Goal: Information Seeking & Learning: Learn about a topic

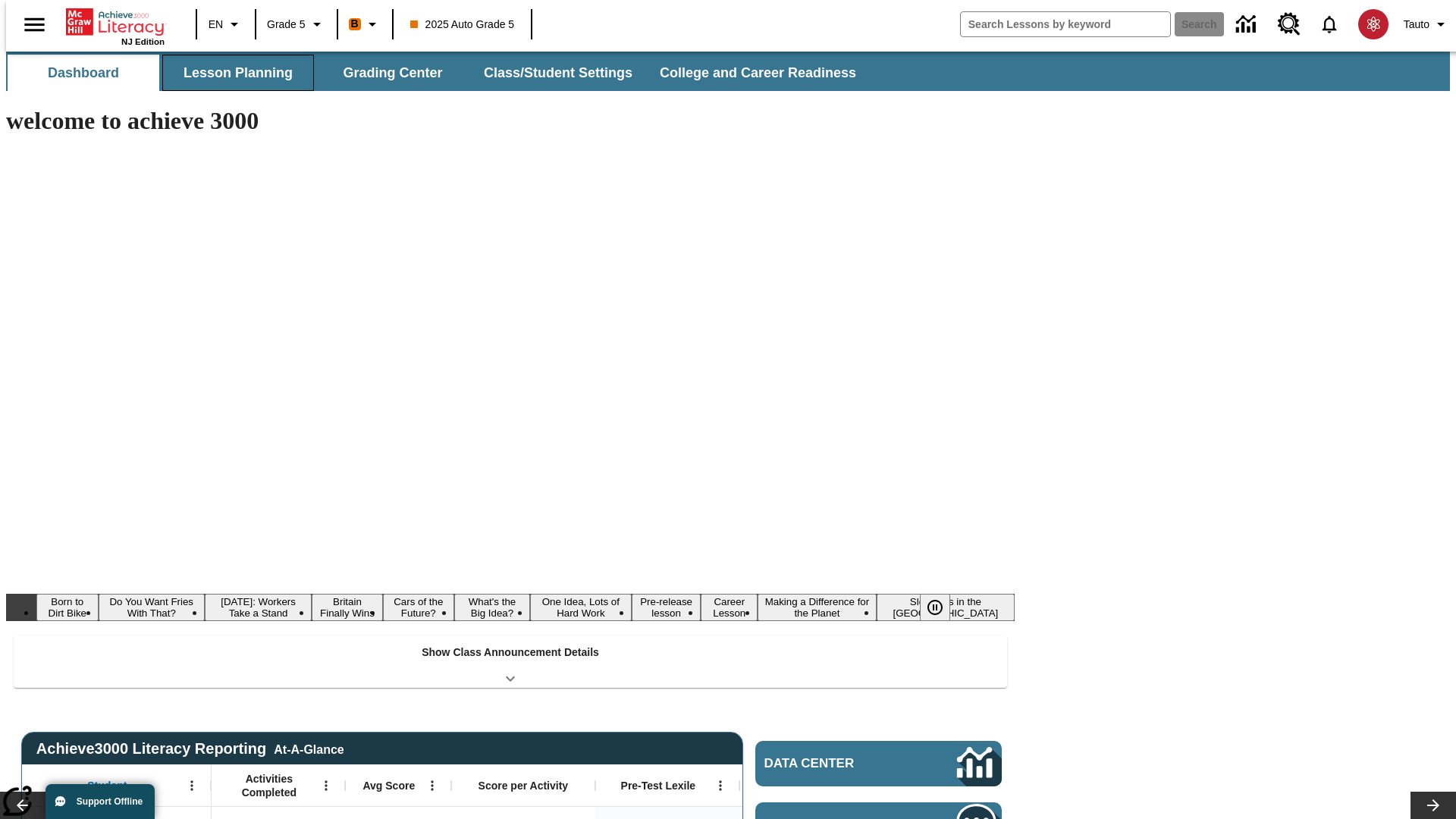
click at [232, 72] on button "Lesson Planning" at bounding box center [237, 72] width 151 height 36
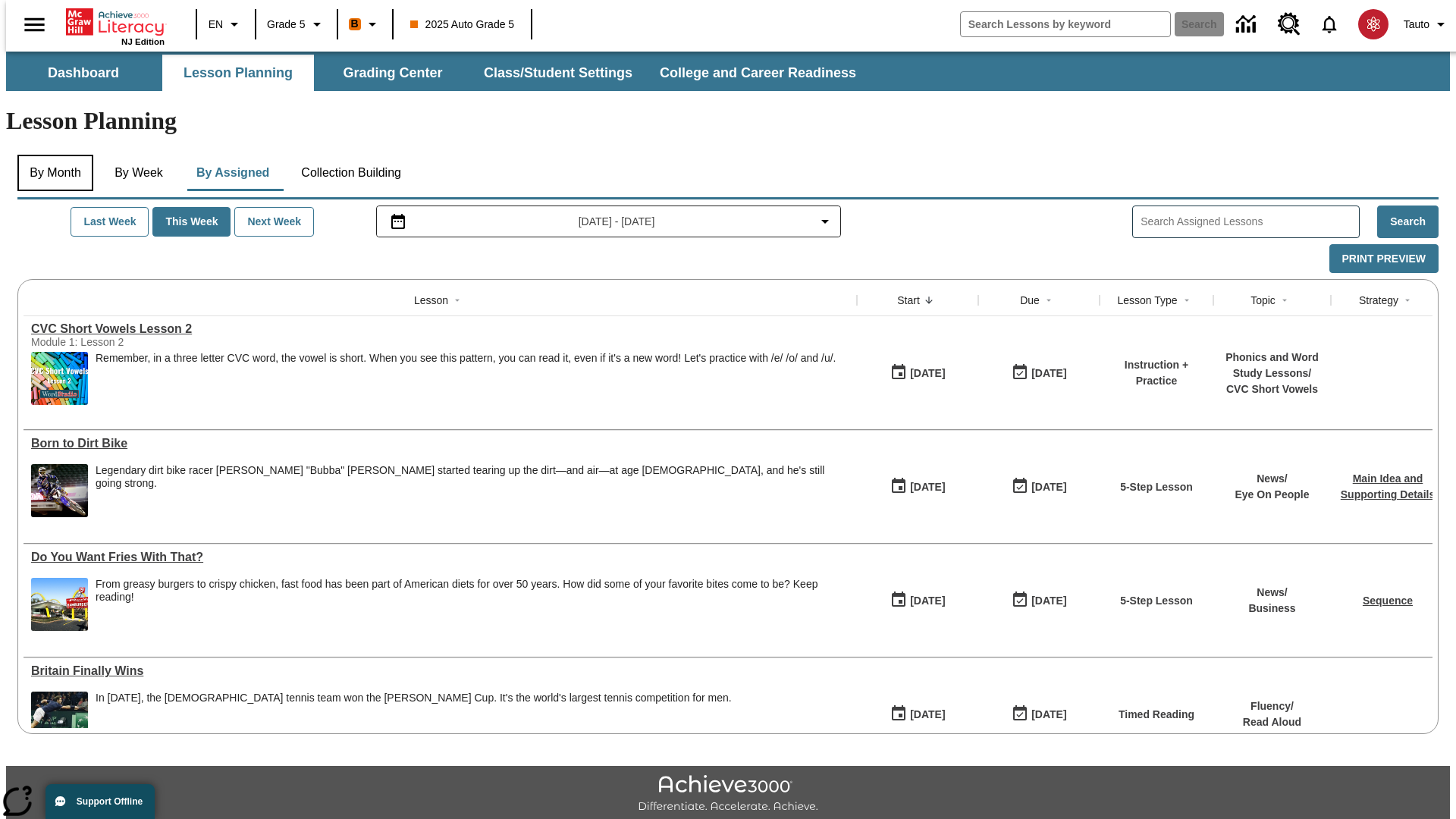
click at [51, 155] on button "By Month" at bounding box center [55, 173] width 76 height 36
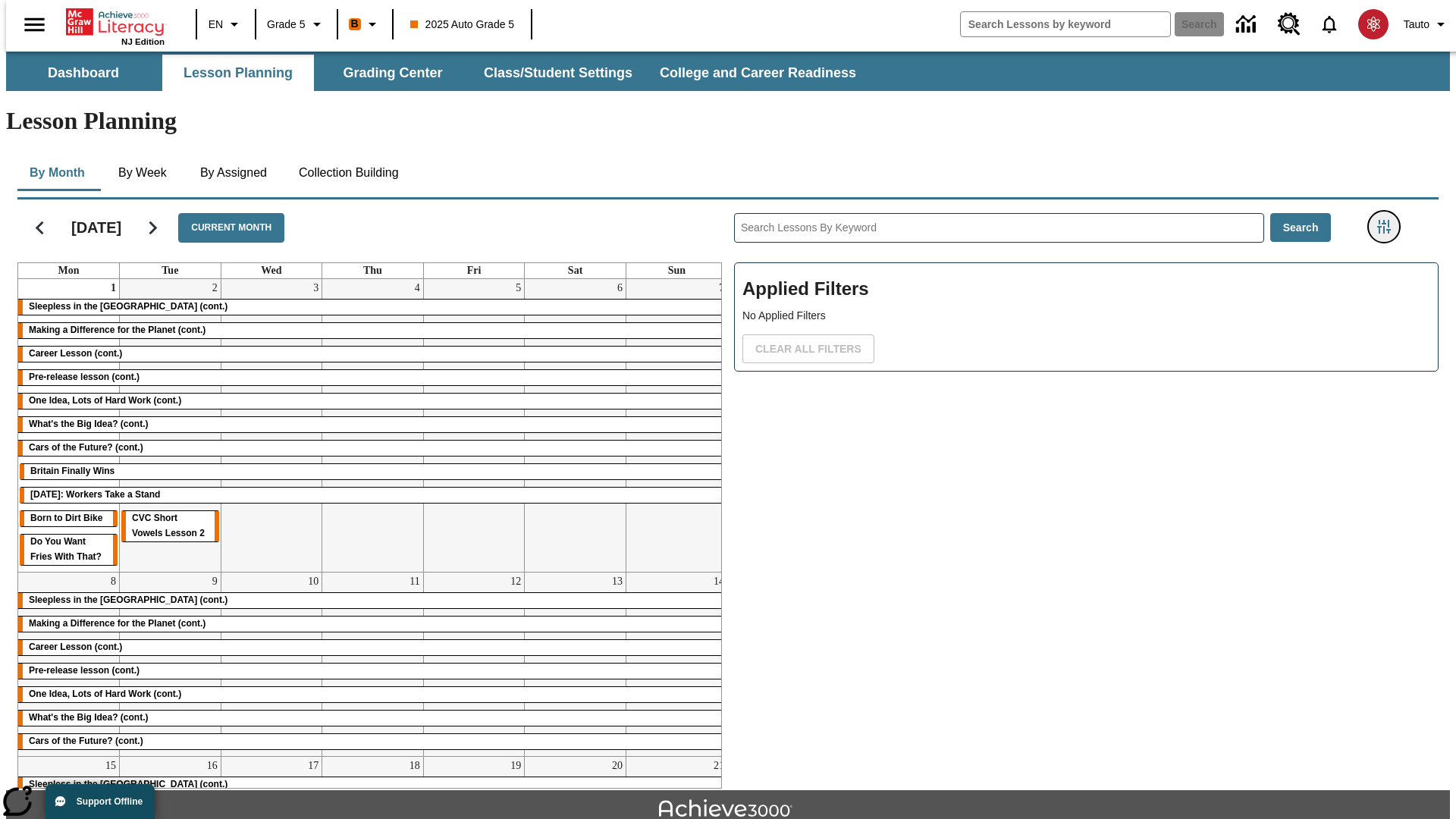
click at [1388, 220] on icon "Filters Side menu" at bounding box center [1384, 226] width 14 height 14
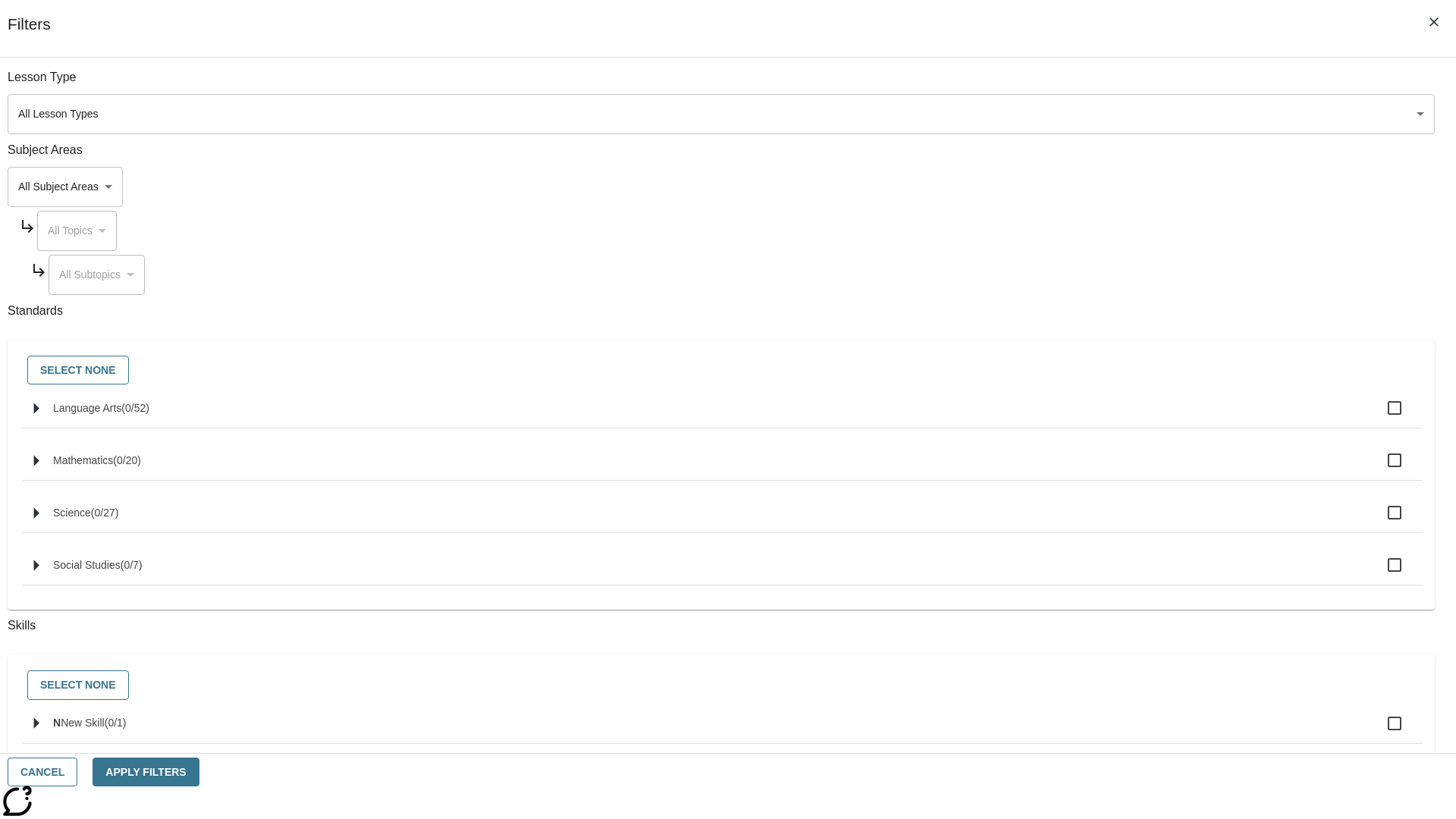
click at [1092, 114] on body "Skip to main content NJ Edition EN Grade 5 B 2025 Auto Grade 5 Search 0 Tauto D…" at bounding box center [728, 470] width 1443 height 837
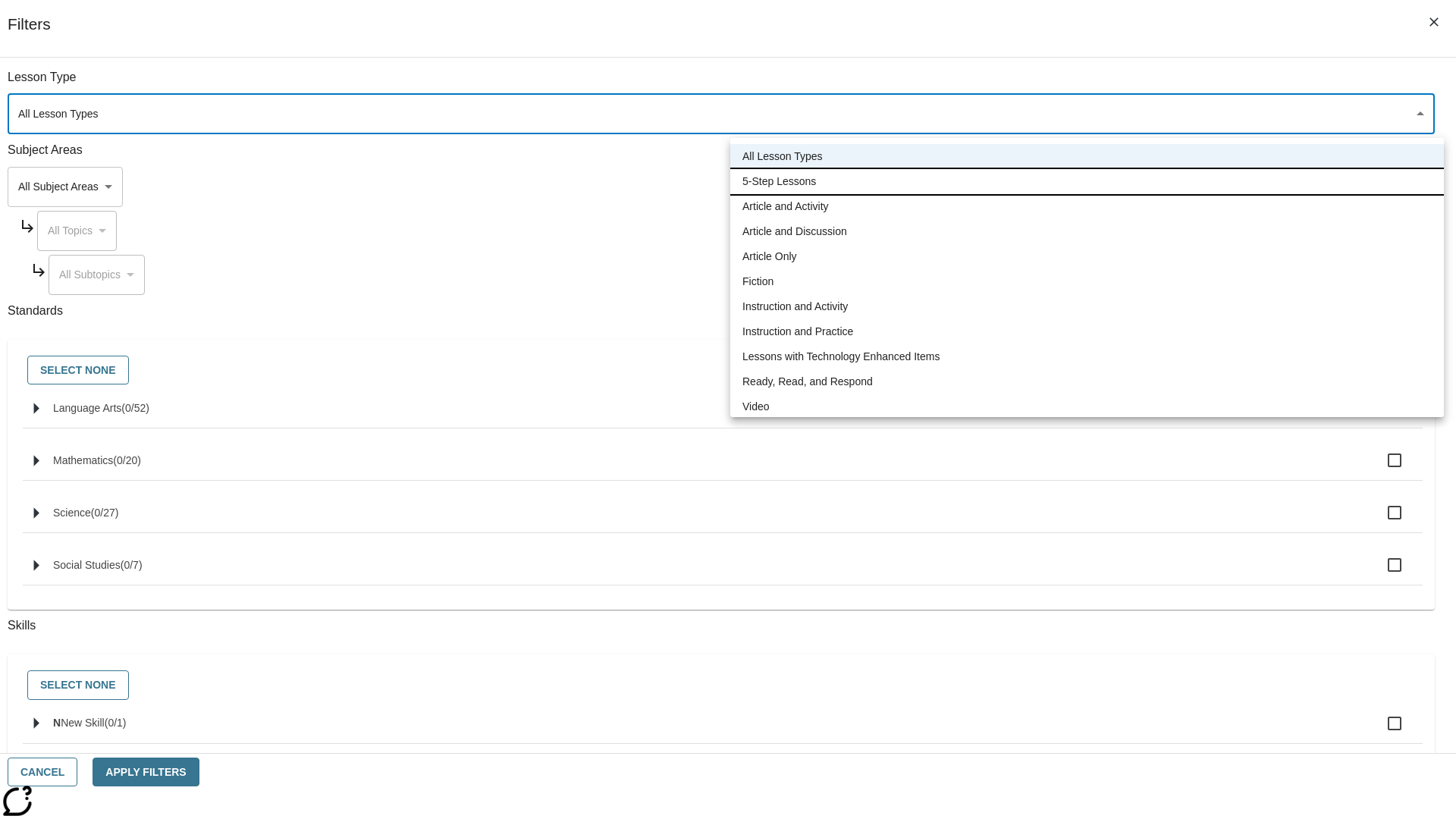
click at [1087, 181] on li "5-Step Lessons" at bounding box center [1087, 182] width 714 height 25
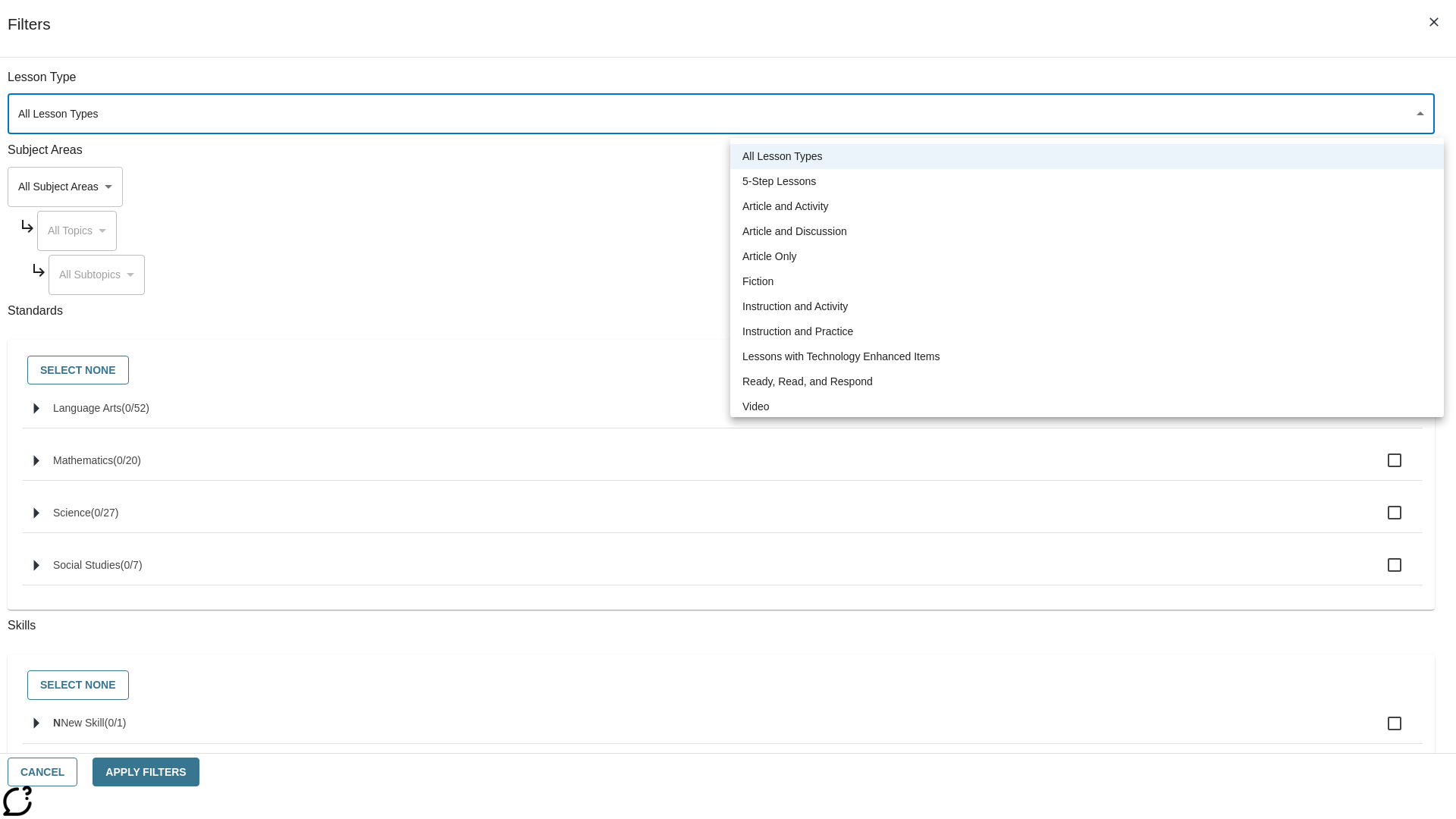
type input "1"
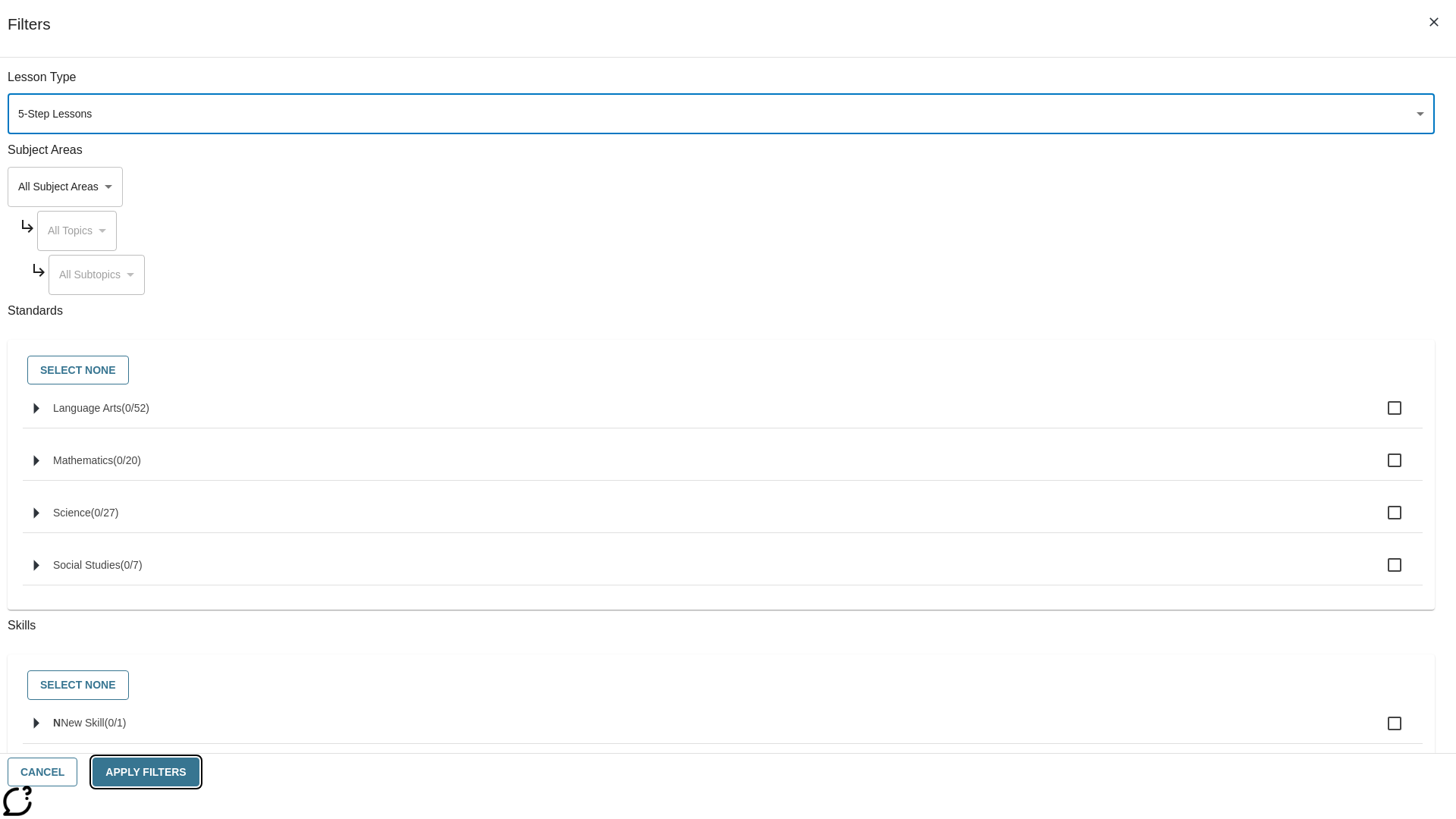
click at [198, 772] on button "Apply Filters" at bounding box center [145, 773] width 106 height 30
click at [874, 334] on button "Clear All Filters" at bounding box center [809, 349] width 132 height 30
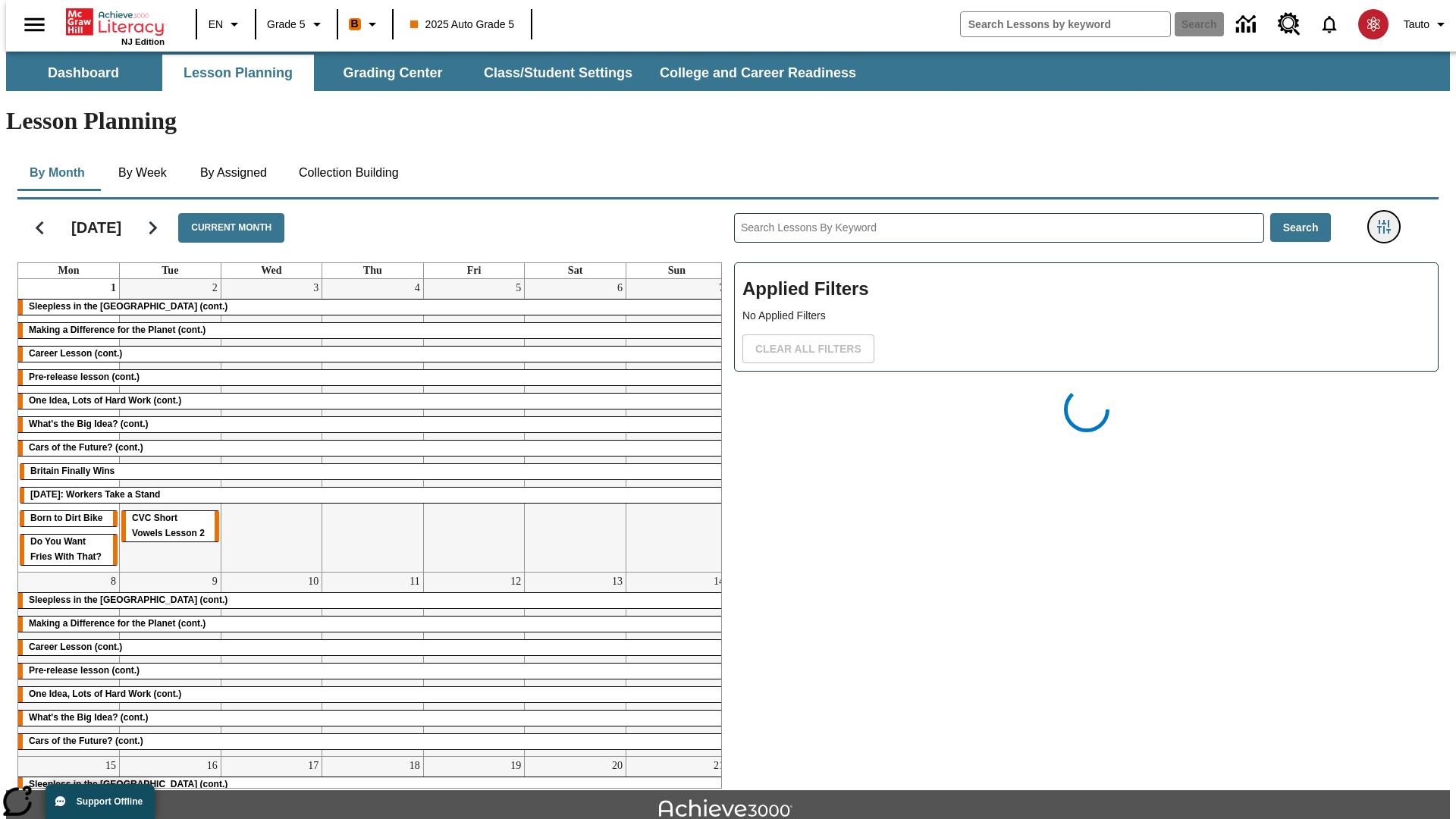
click at [1388, 220] on icon "Filters Side menu" at bounding box center [1384, 226] width 14 height 14
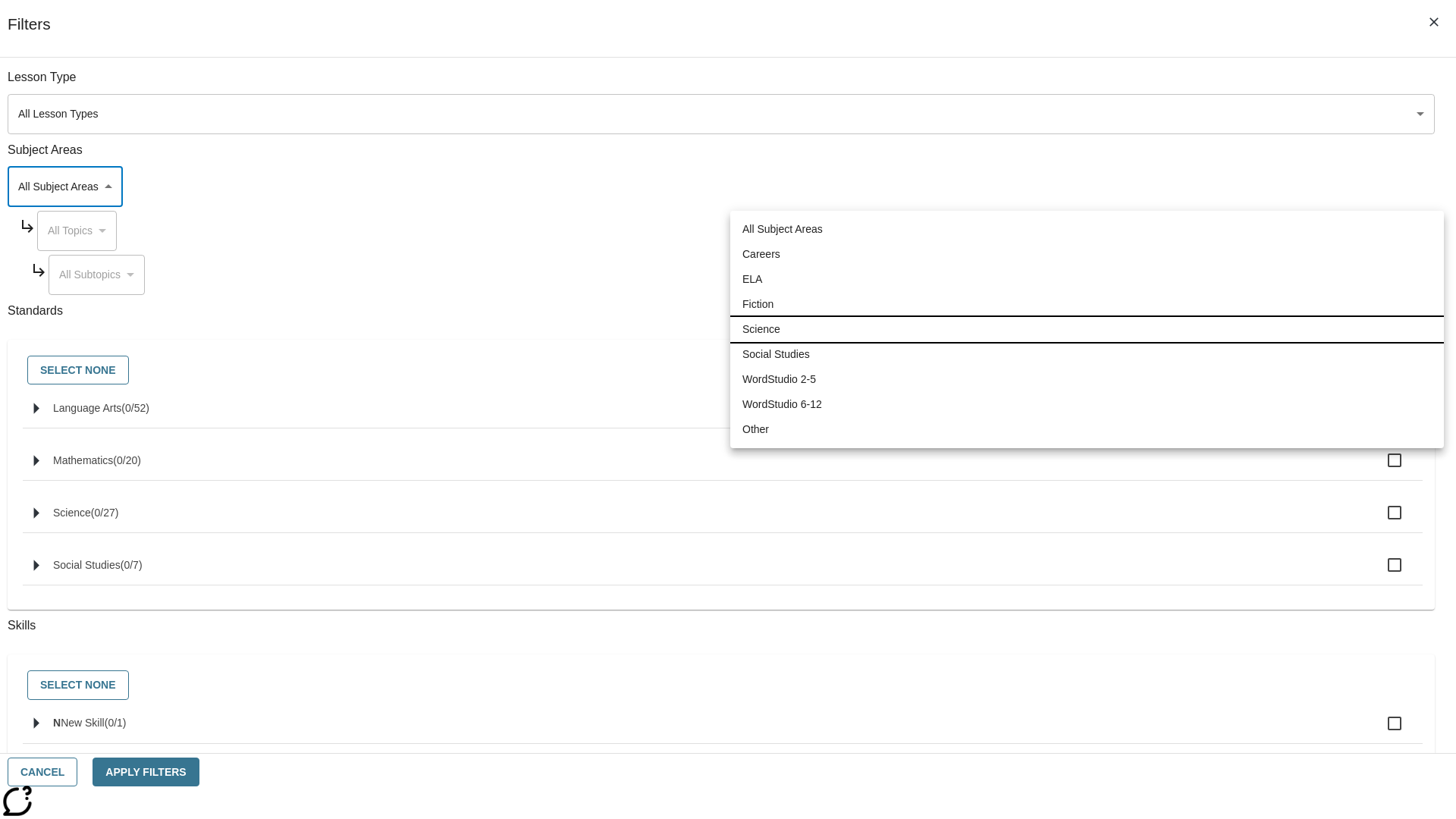
click at [1087, 329] on li "Science" at bounding box center [1087, 330] width 714 height 25
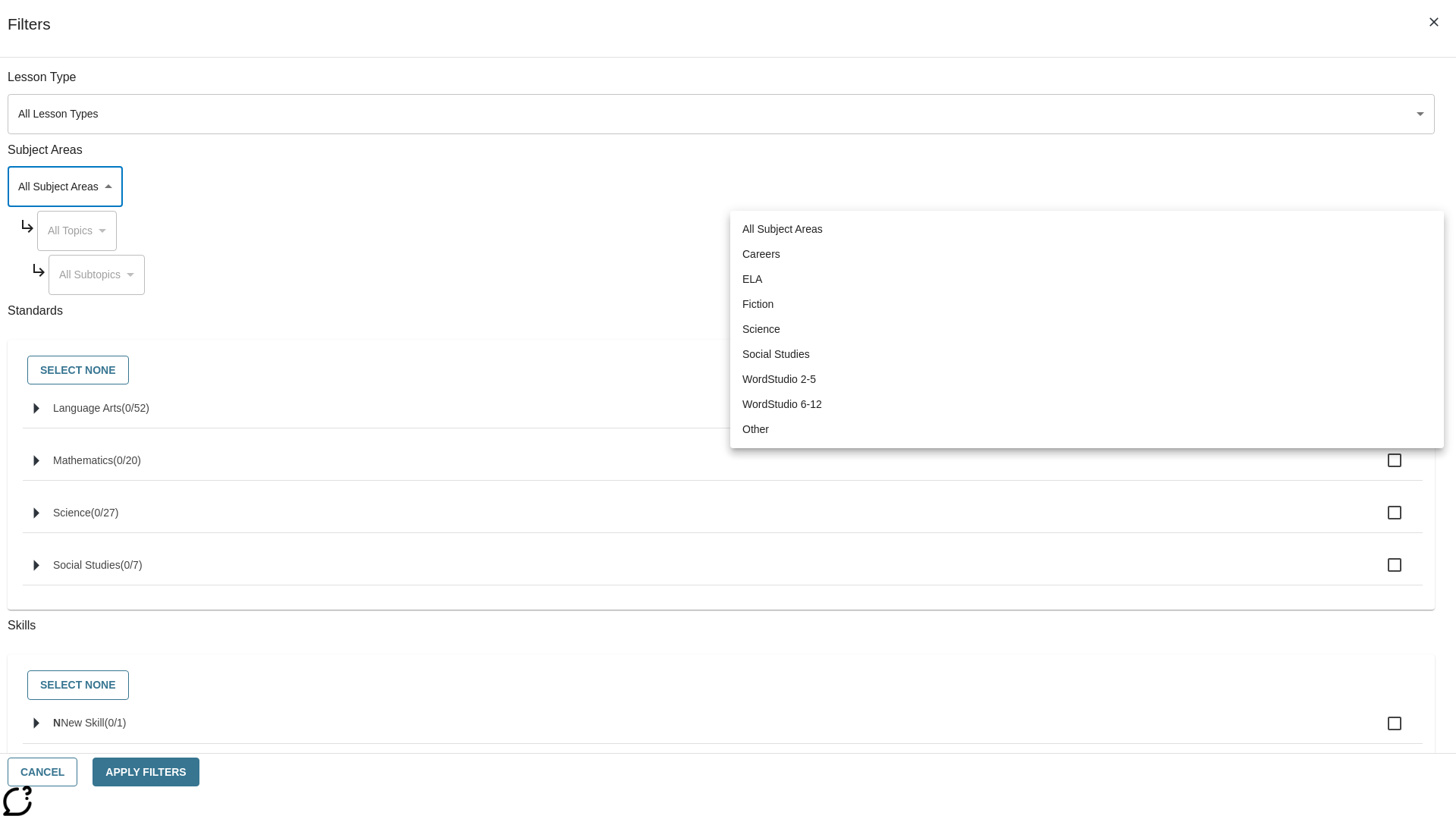
type input "2"
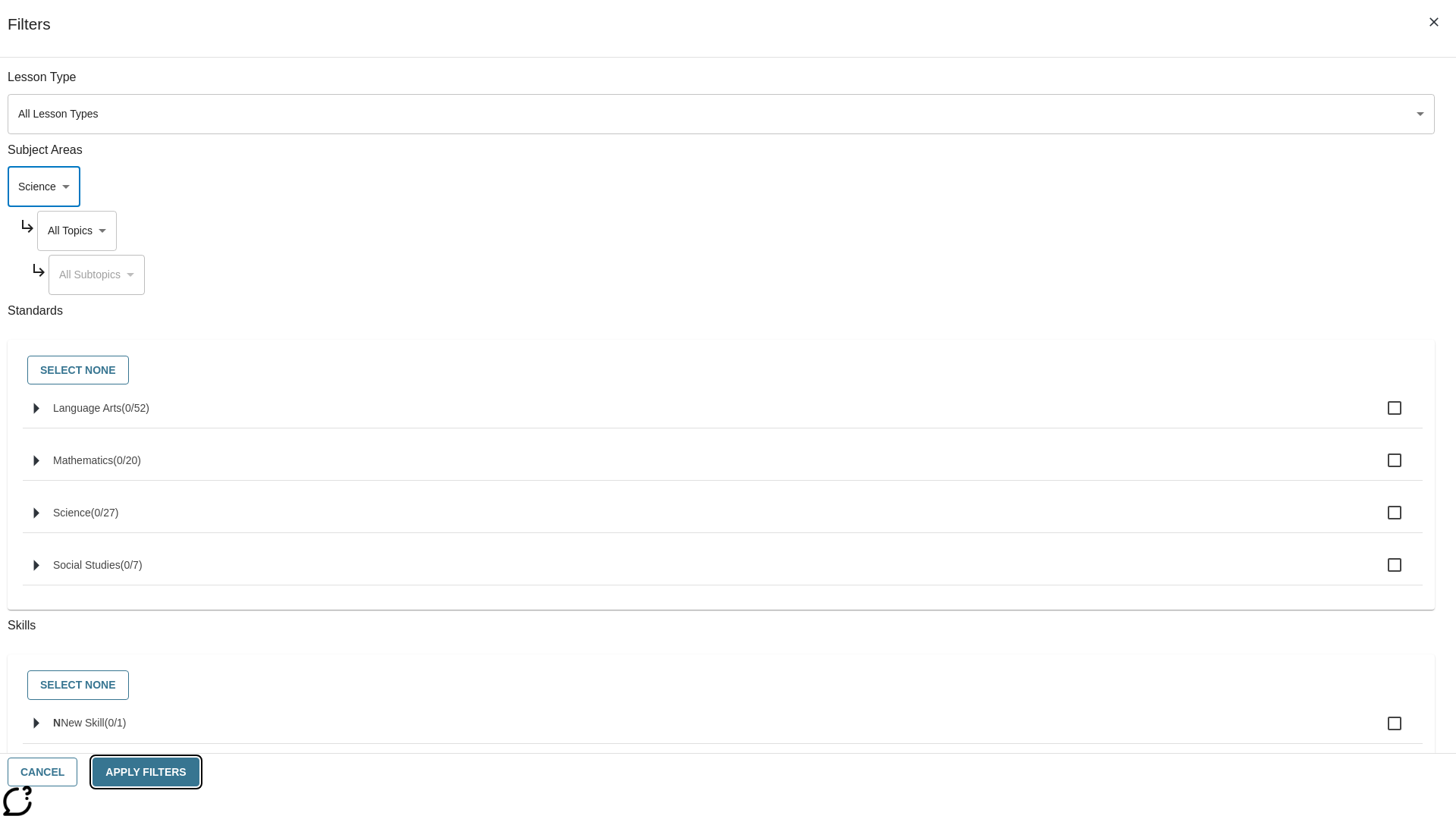
click at [198, 772] on button "Apply Filters" at bounding box center [145, 773] width 106 height 30
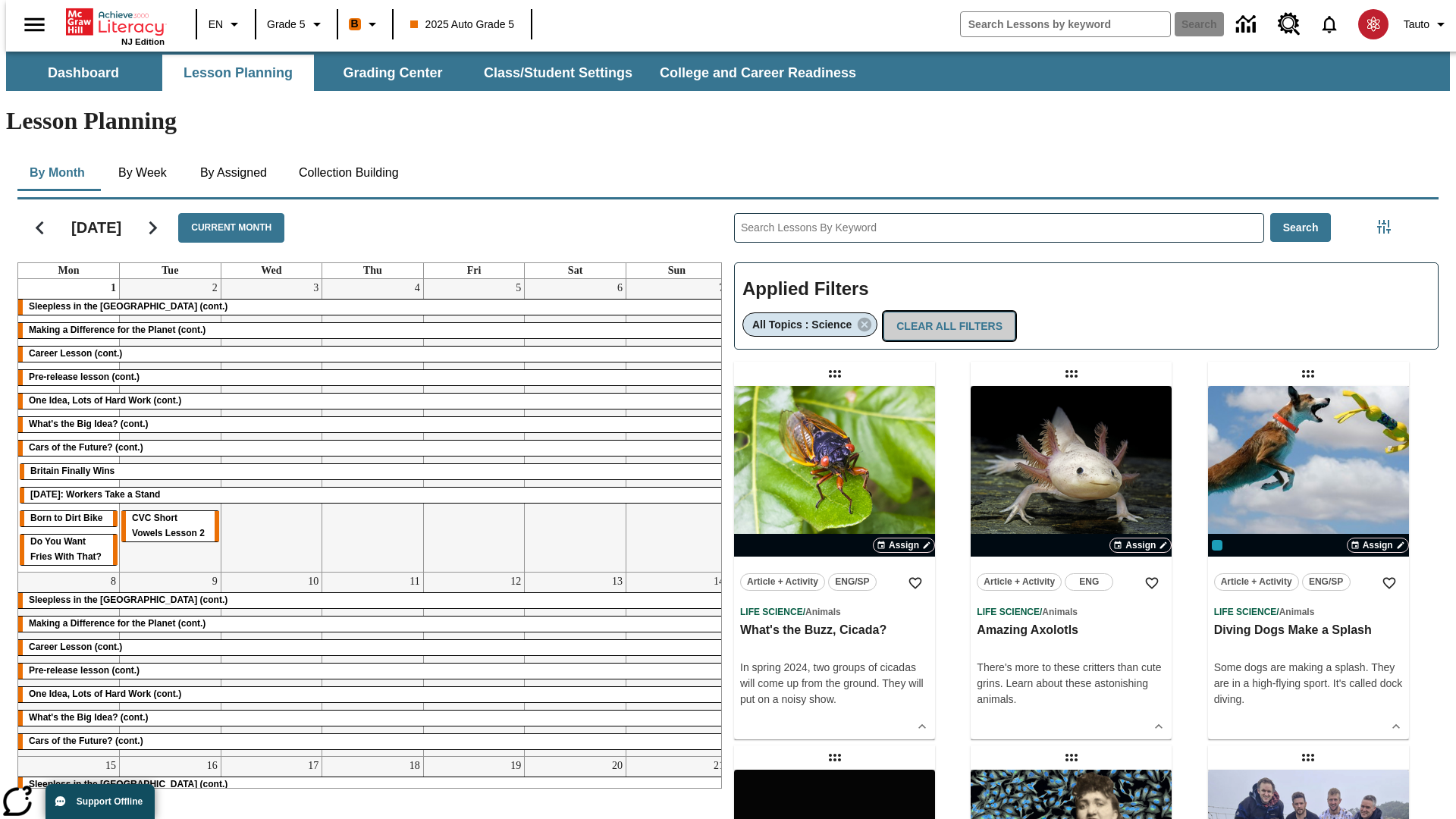
click at [943, 312] on button "Clear All Filters" at bounding box center [950, 326] width 132 height 30
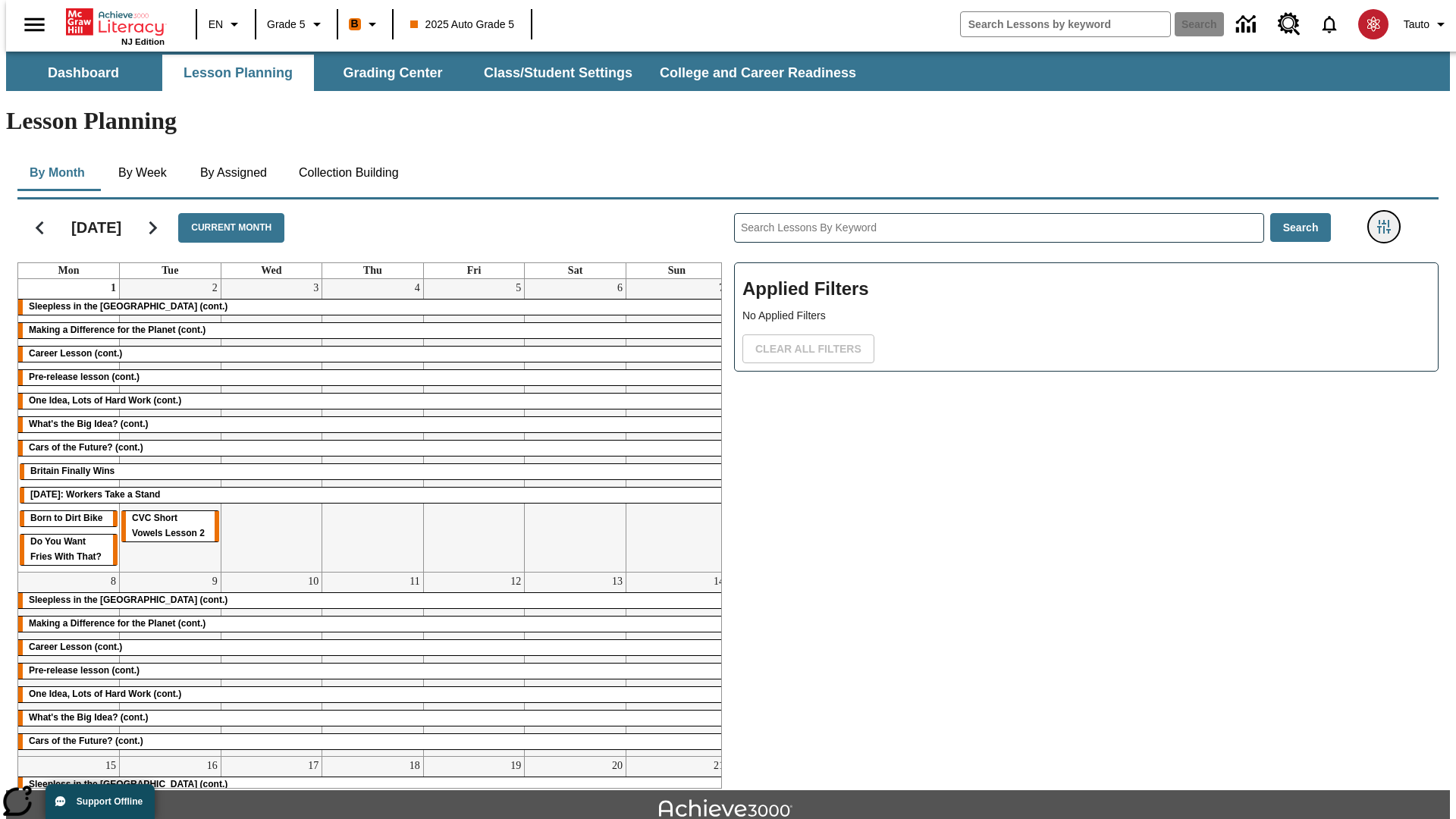
click at [1388, 220] on icon "Filters Side menu" at bounding box center [1384, 226] width 14 height 14
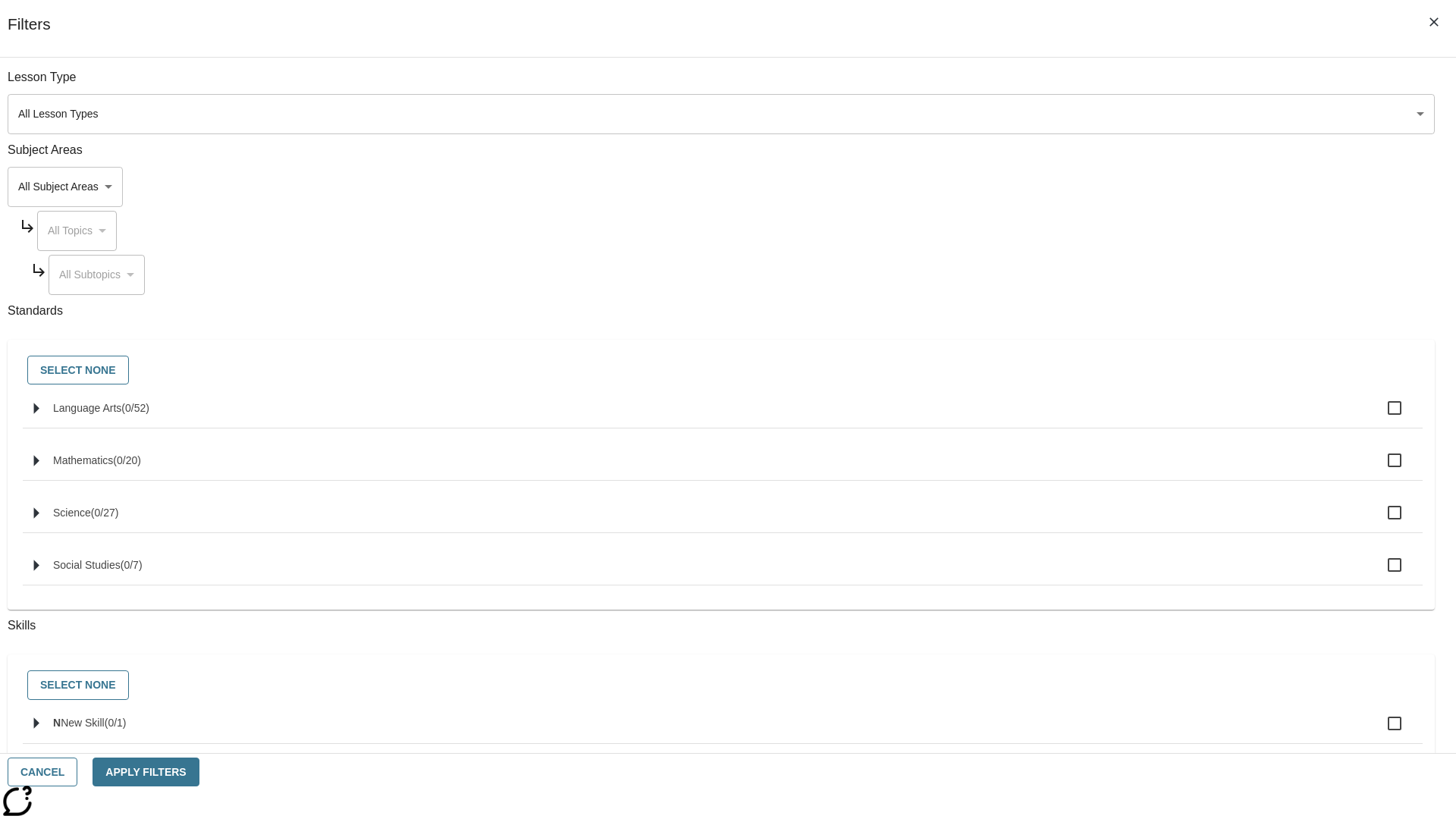
click at [149, 414] on span "Language Arts" at bounding box center [135, 408] width 28 height 12
click at [1378, 417] on input "Language Arts ( 0 / 52 )" at bounding box center [1394, 408] width 32 height 32
checkbox input "true"
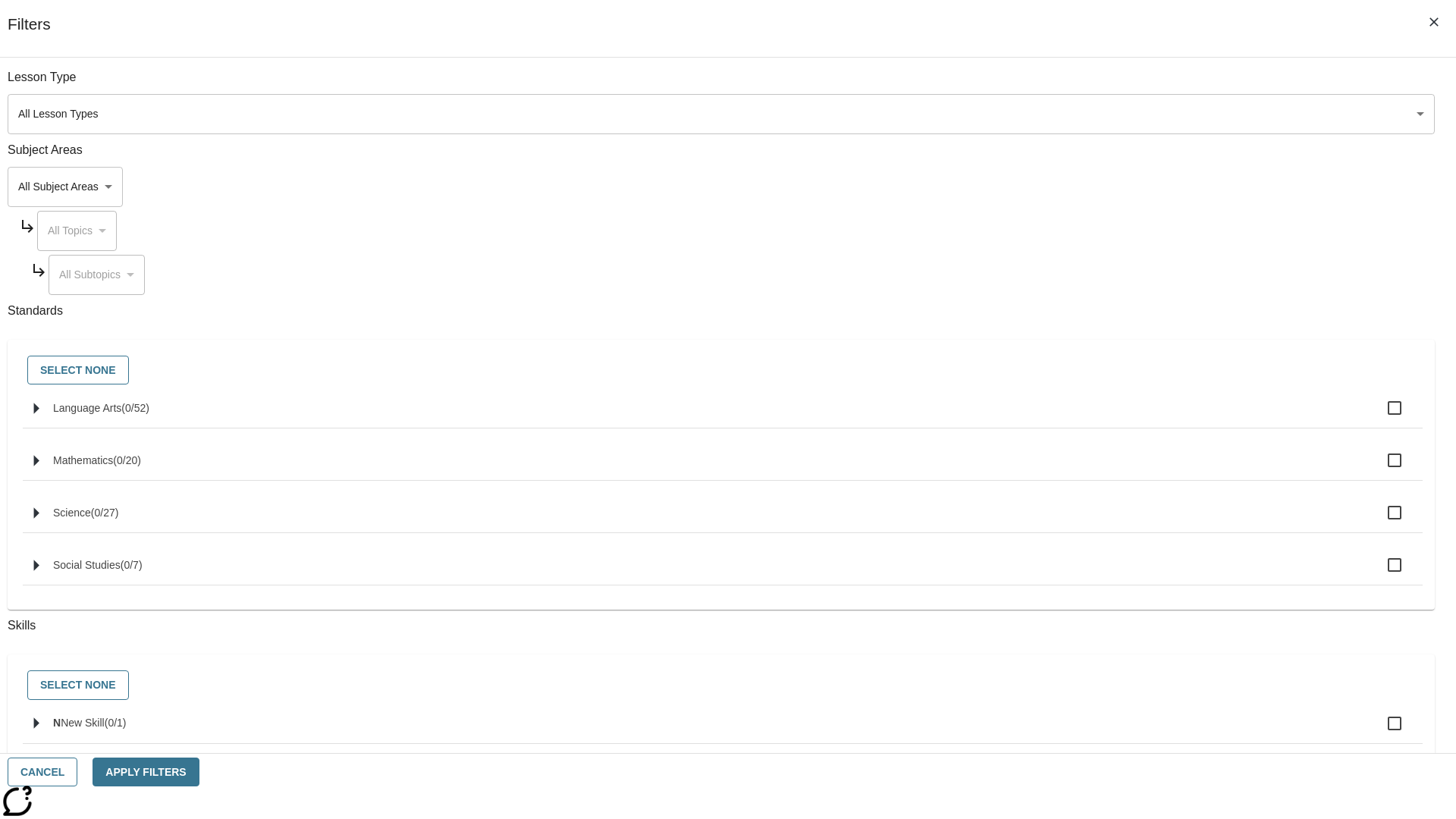
checkbox input "true"
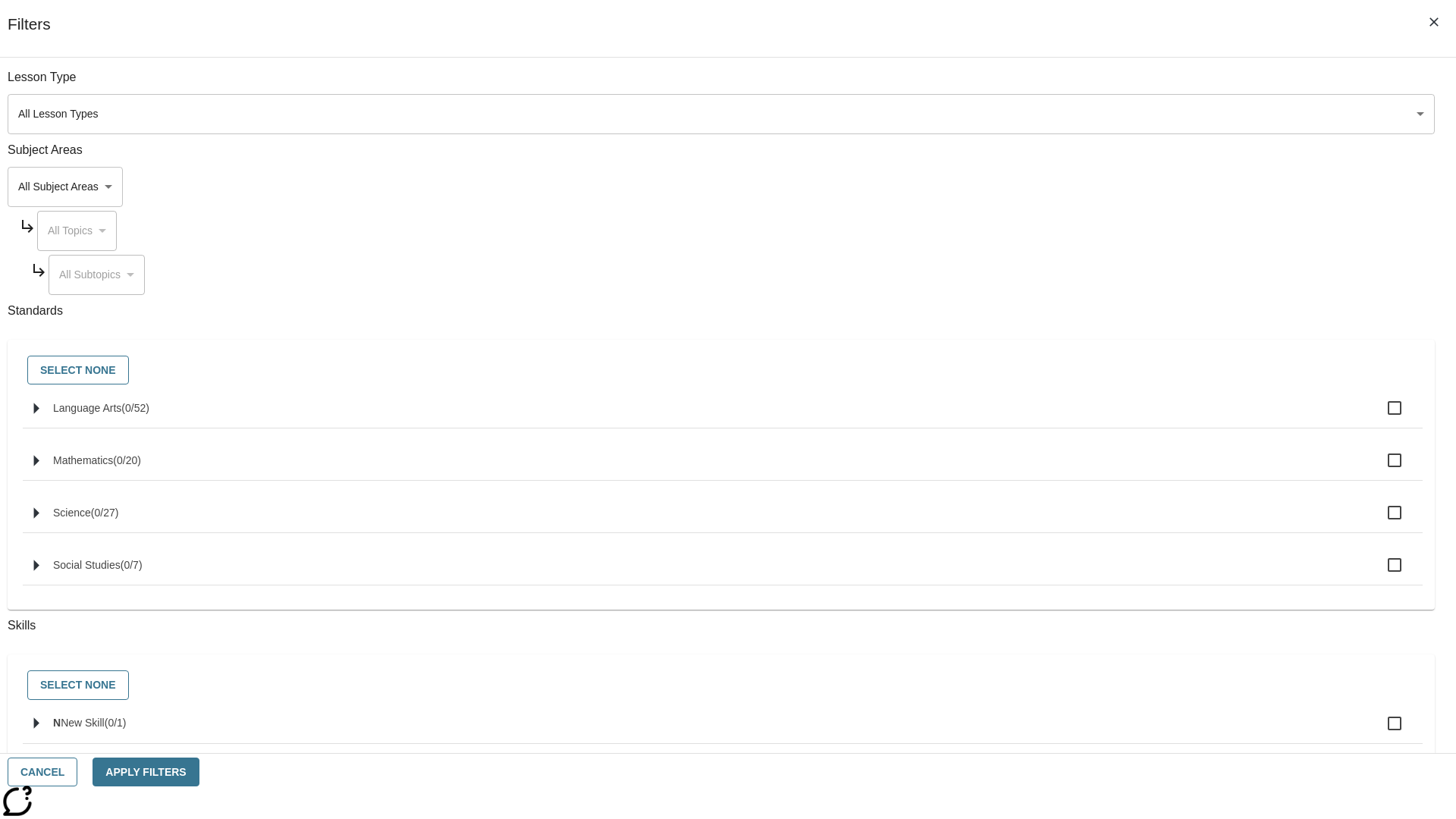
checkbox input "true"
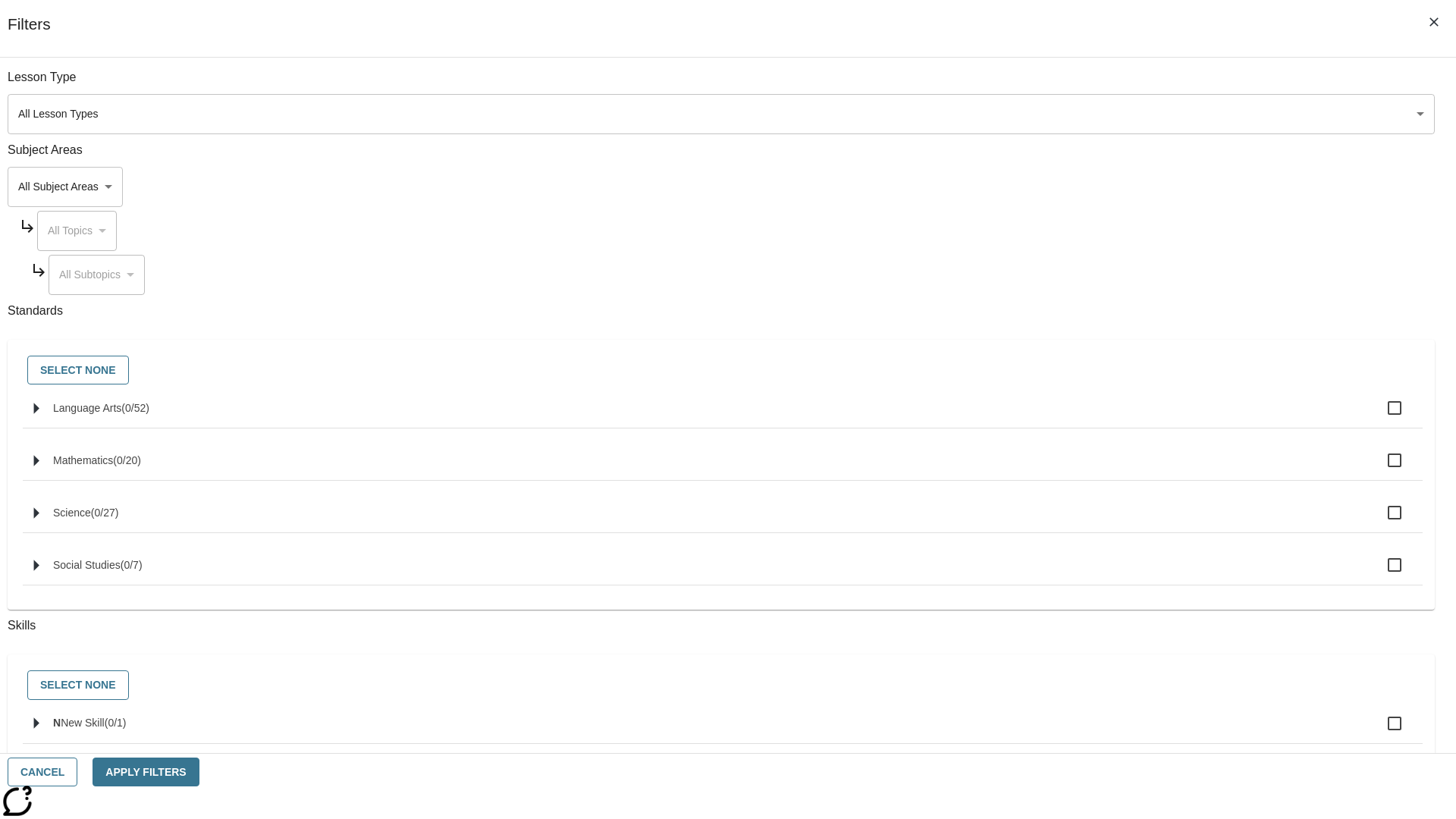
checkbox input "true"
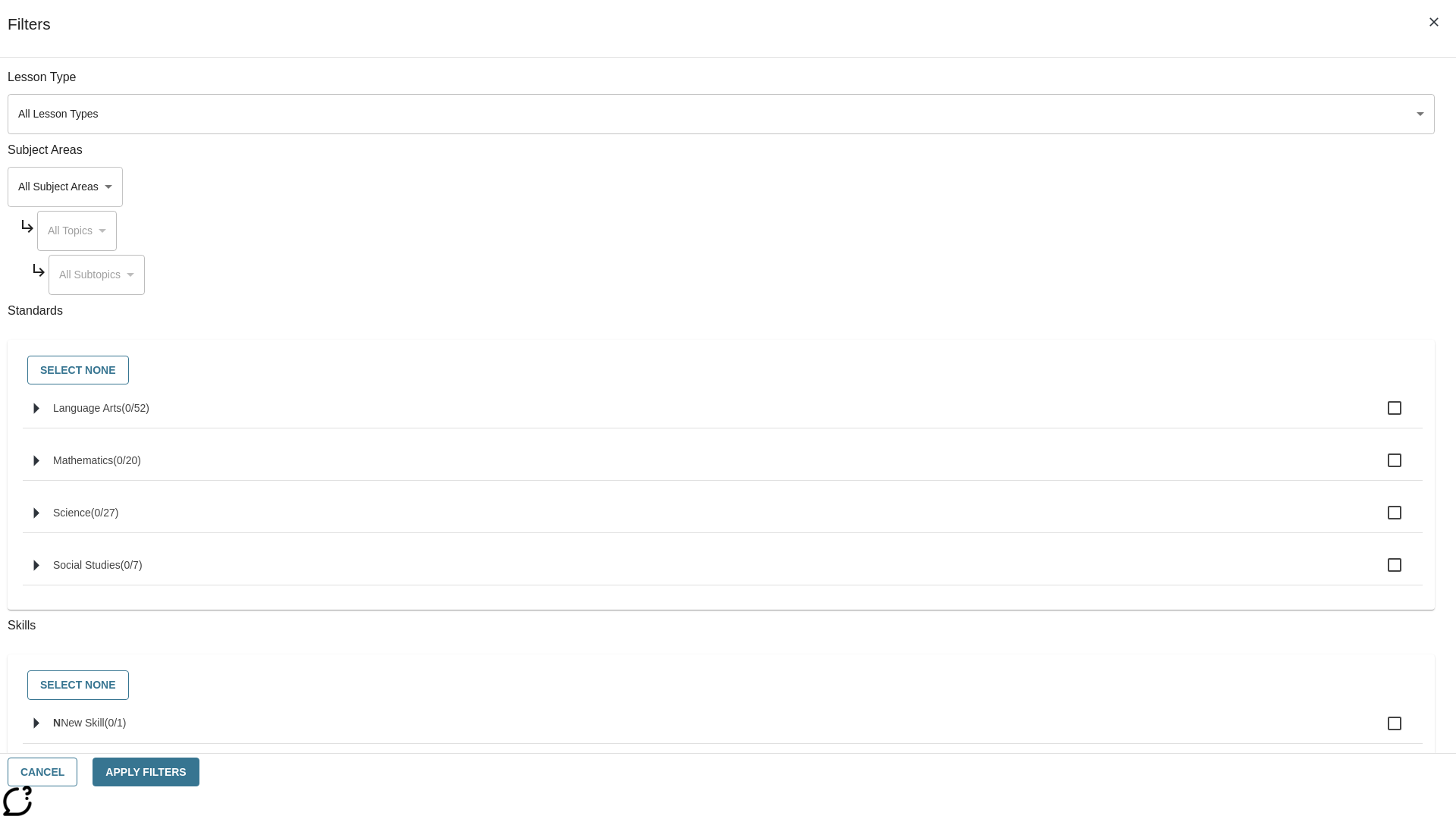
checkbox input "true"
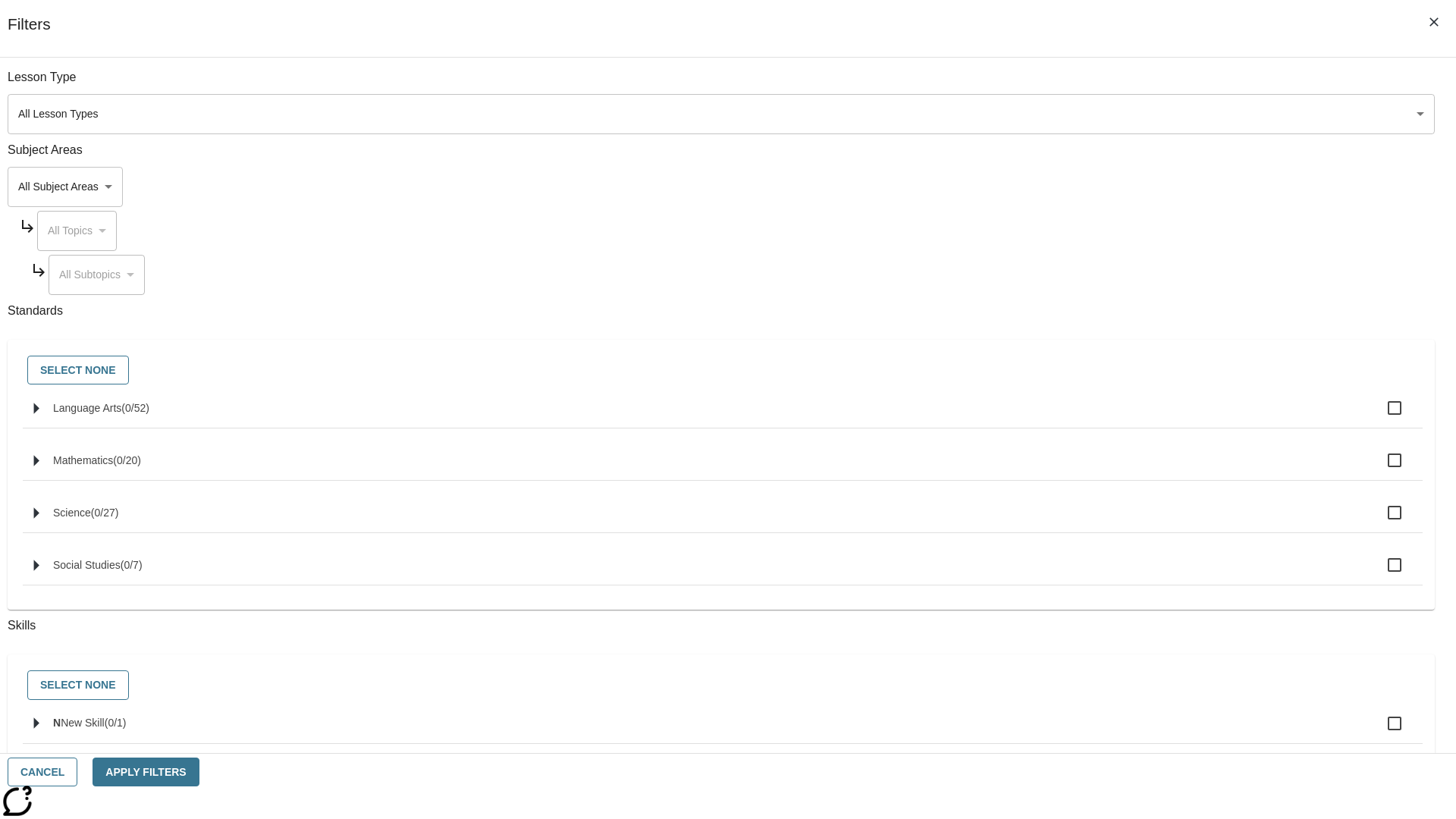
checkbox input "true"
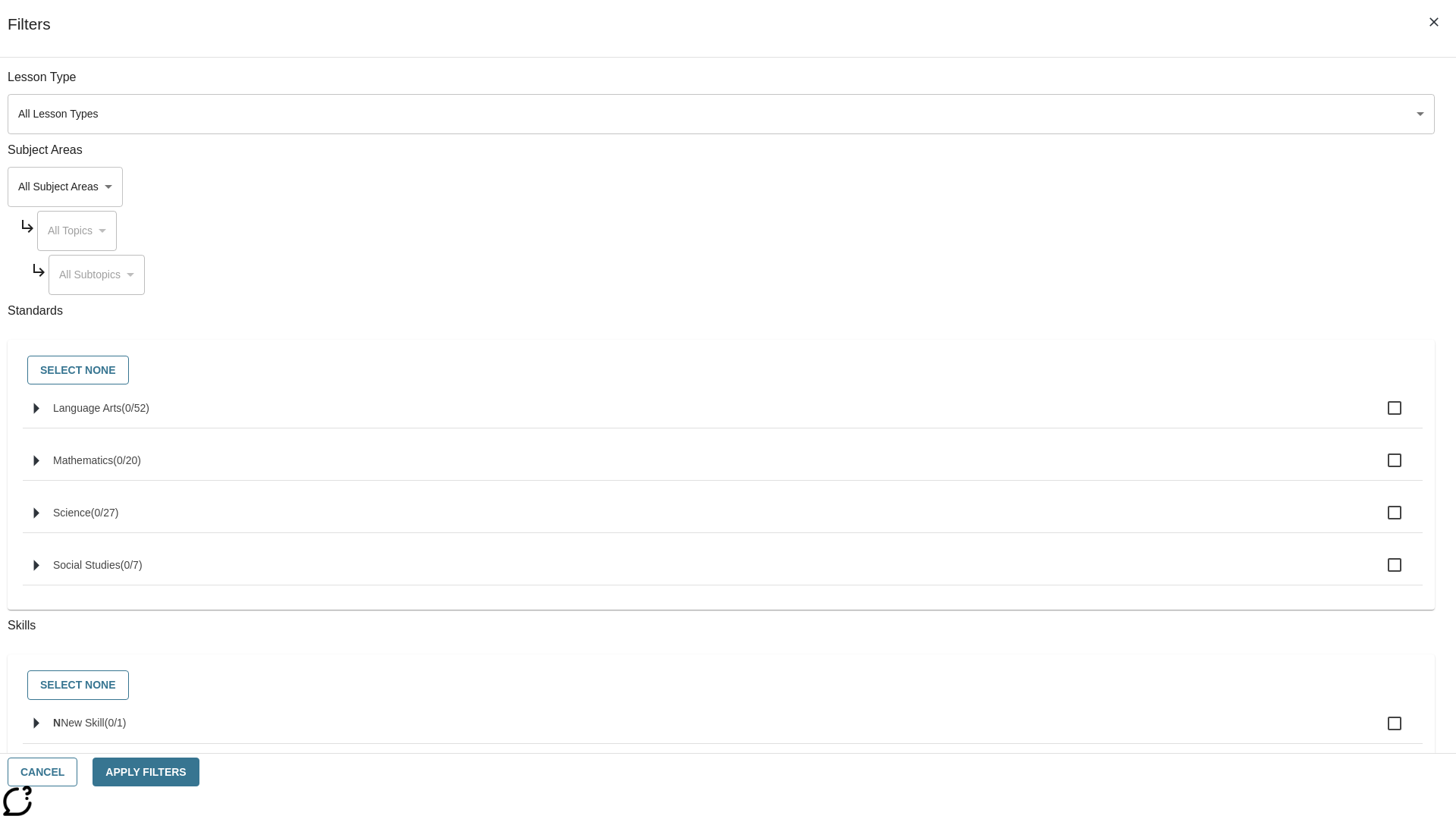
checkbox input "true"
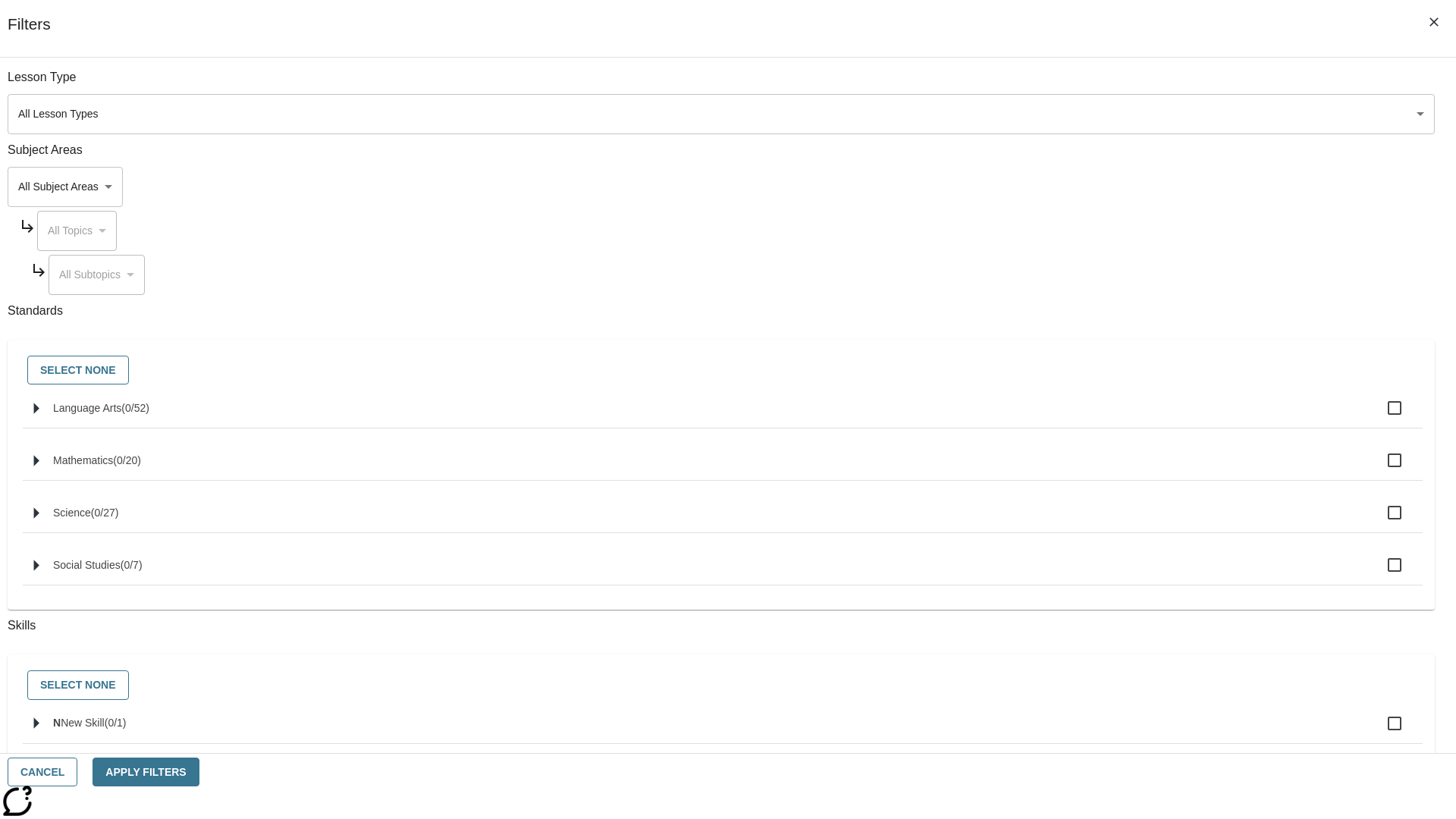
checkbox input "true"
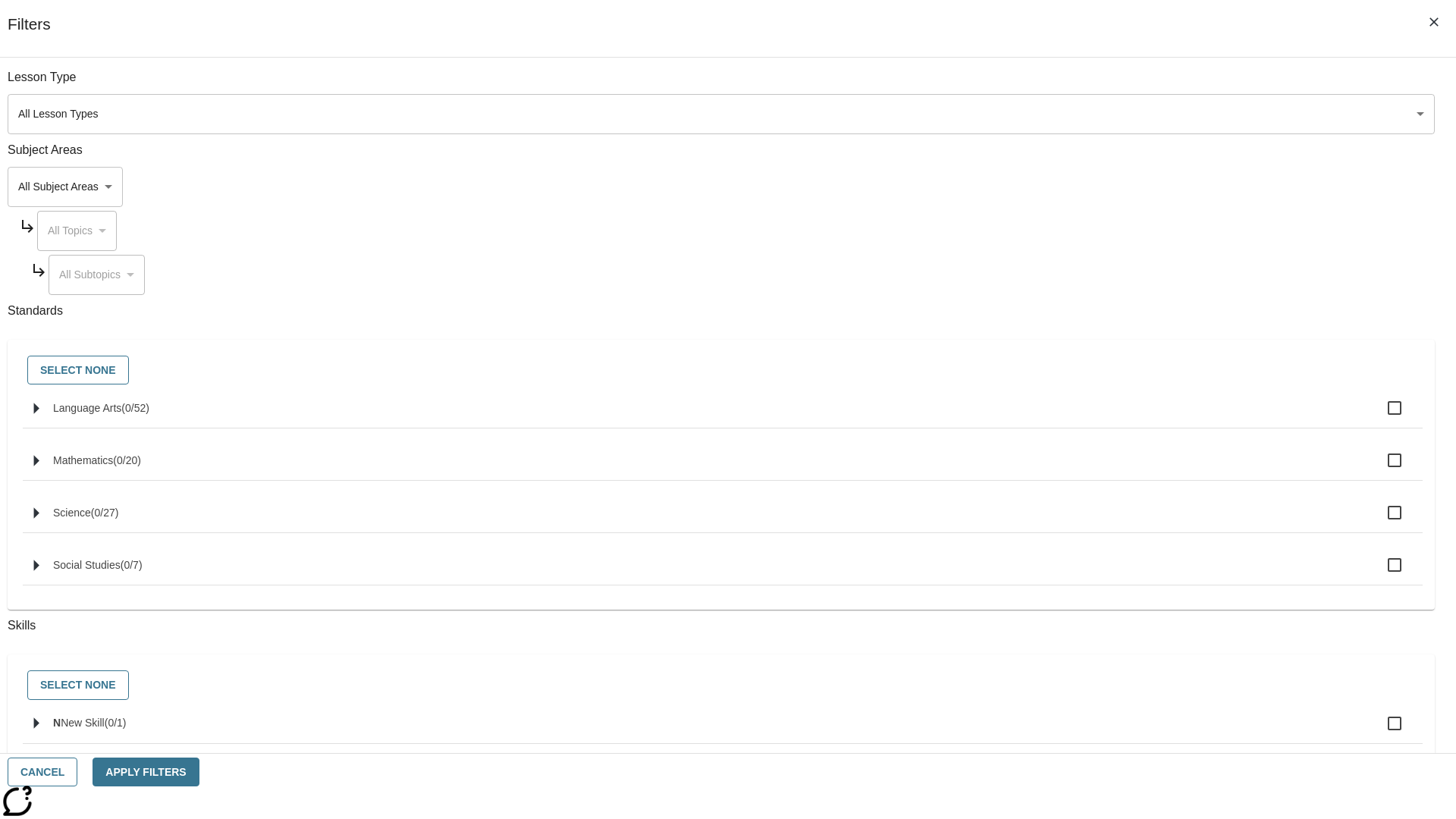
checkbox input "true"
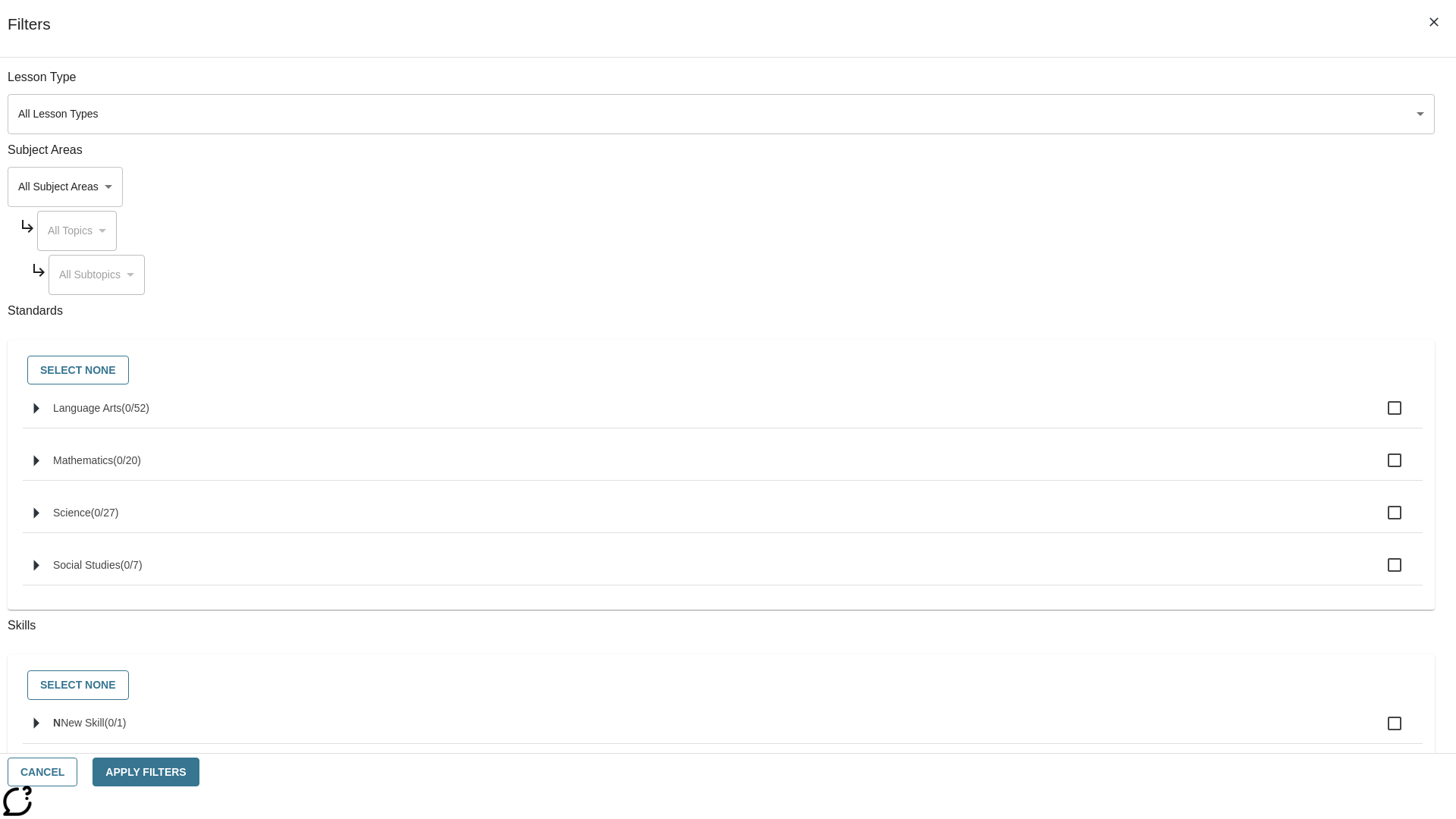
checkbox input "true"
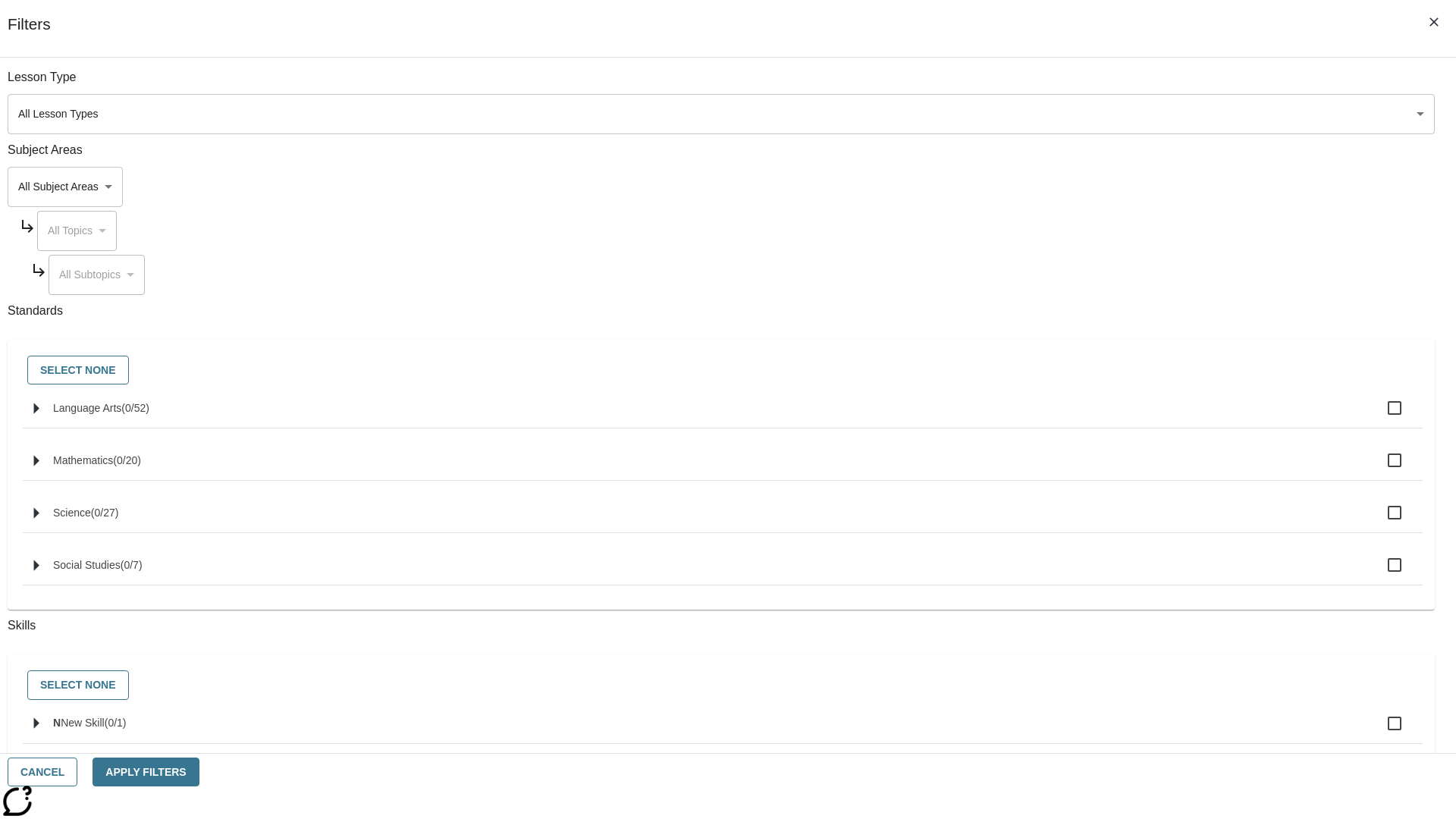
checkbox input "true"
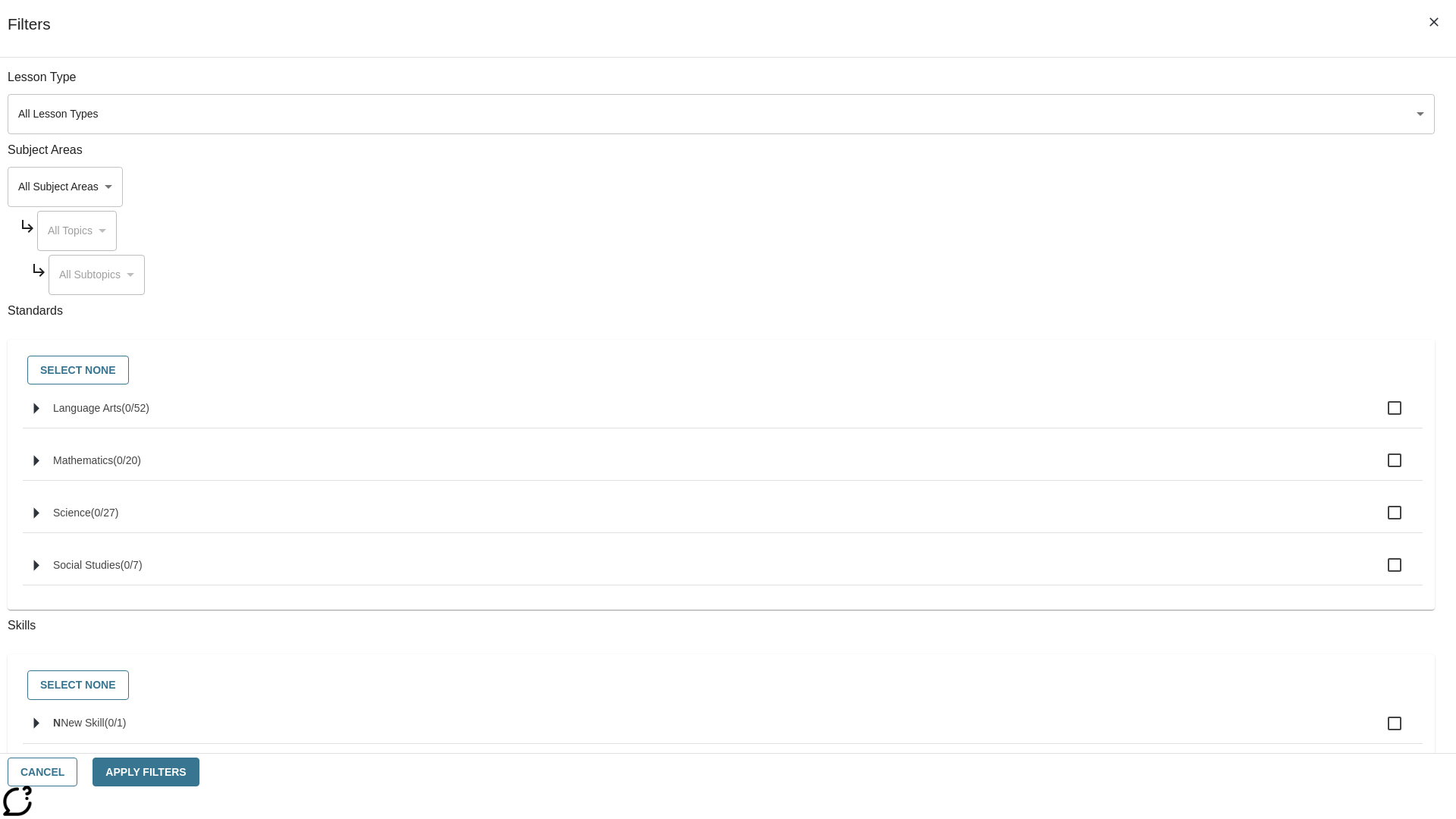
checkbox input "true"
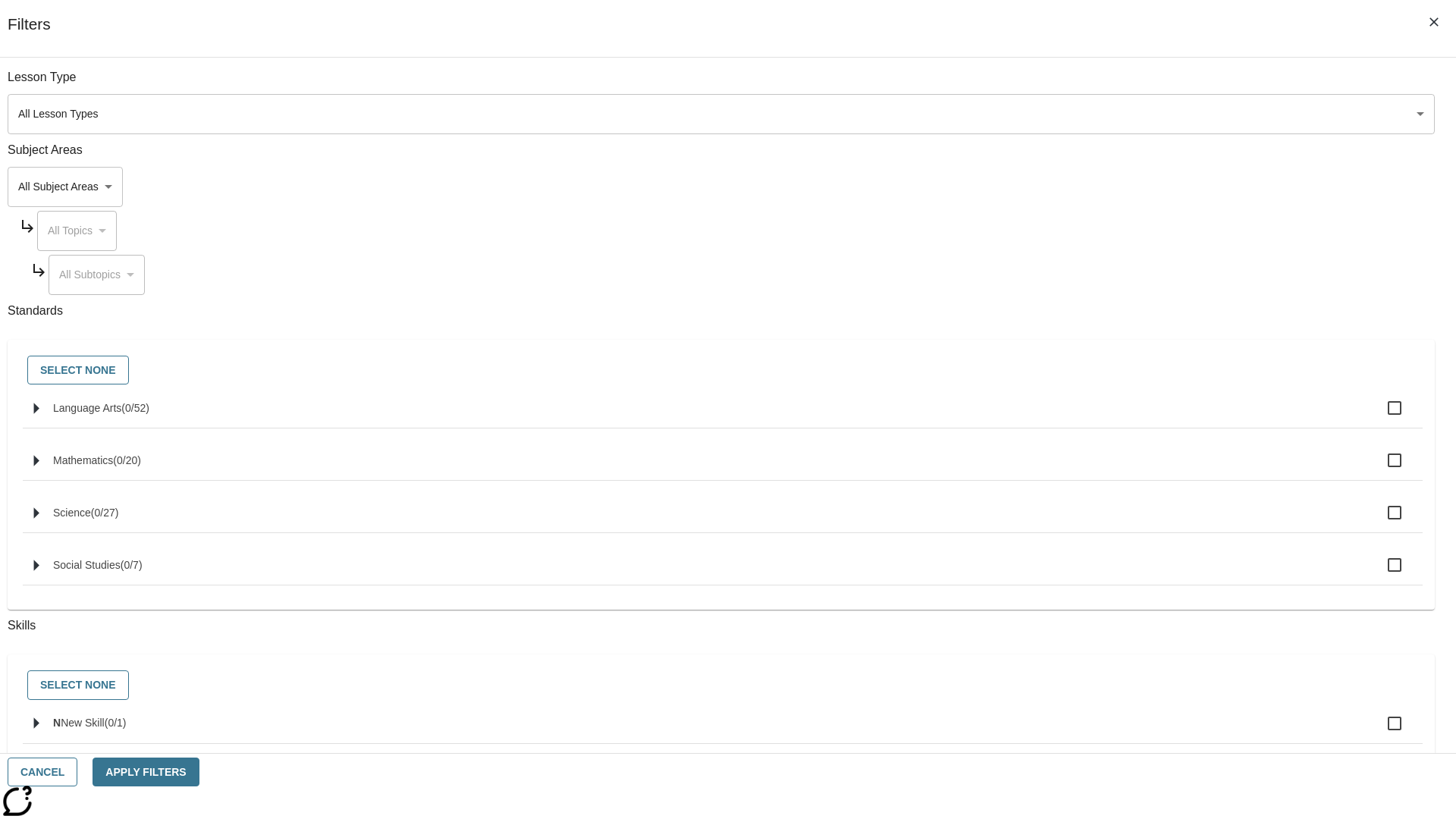
checkbox input "true"
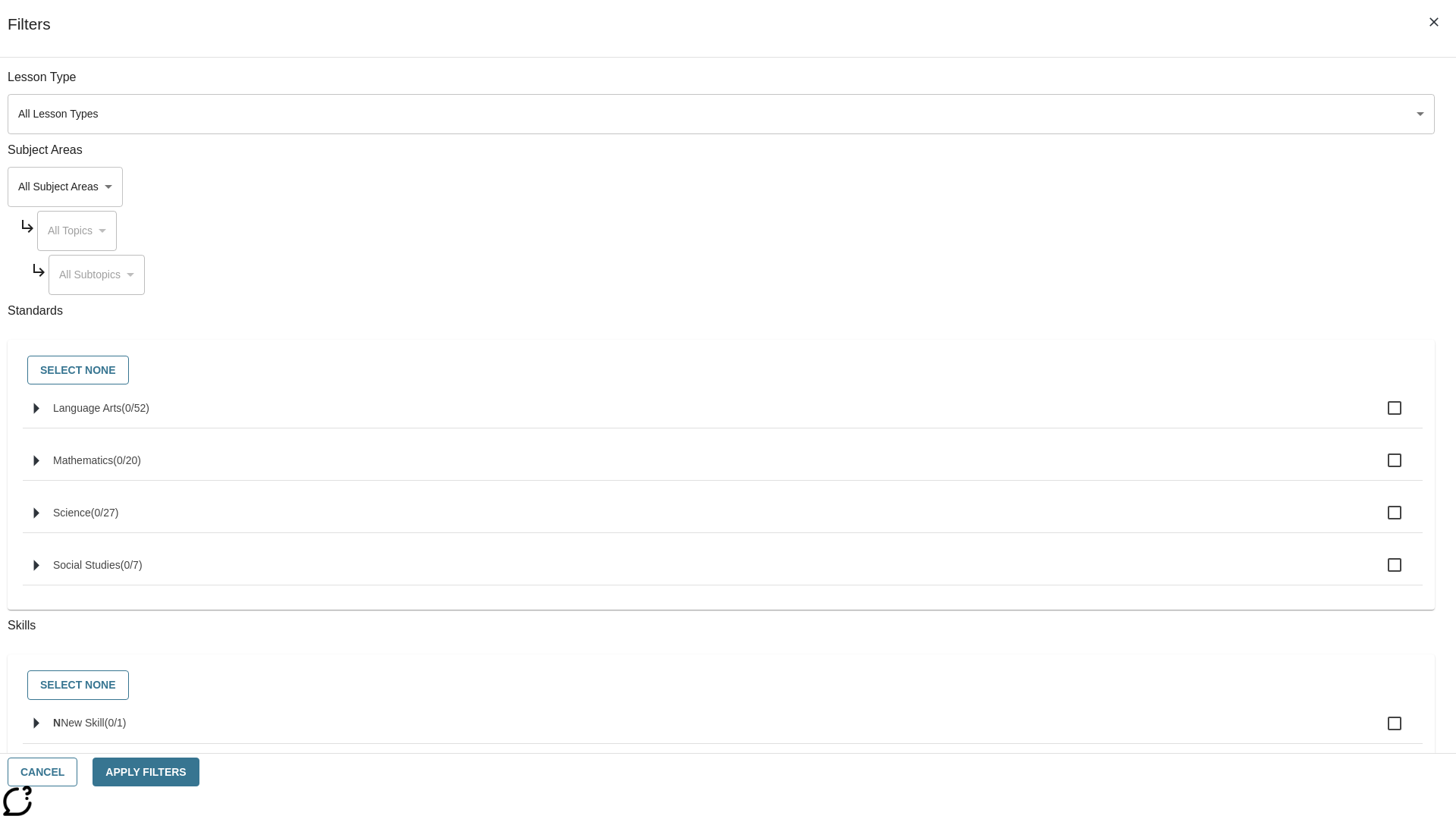
checkbox input "true"
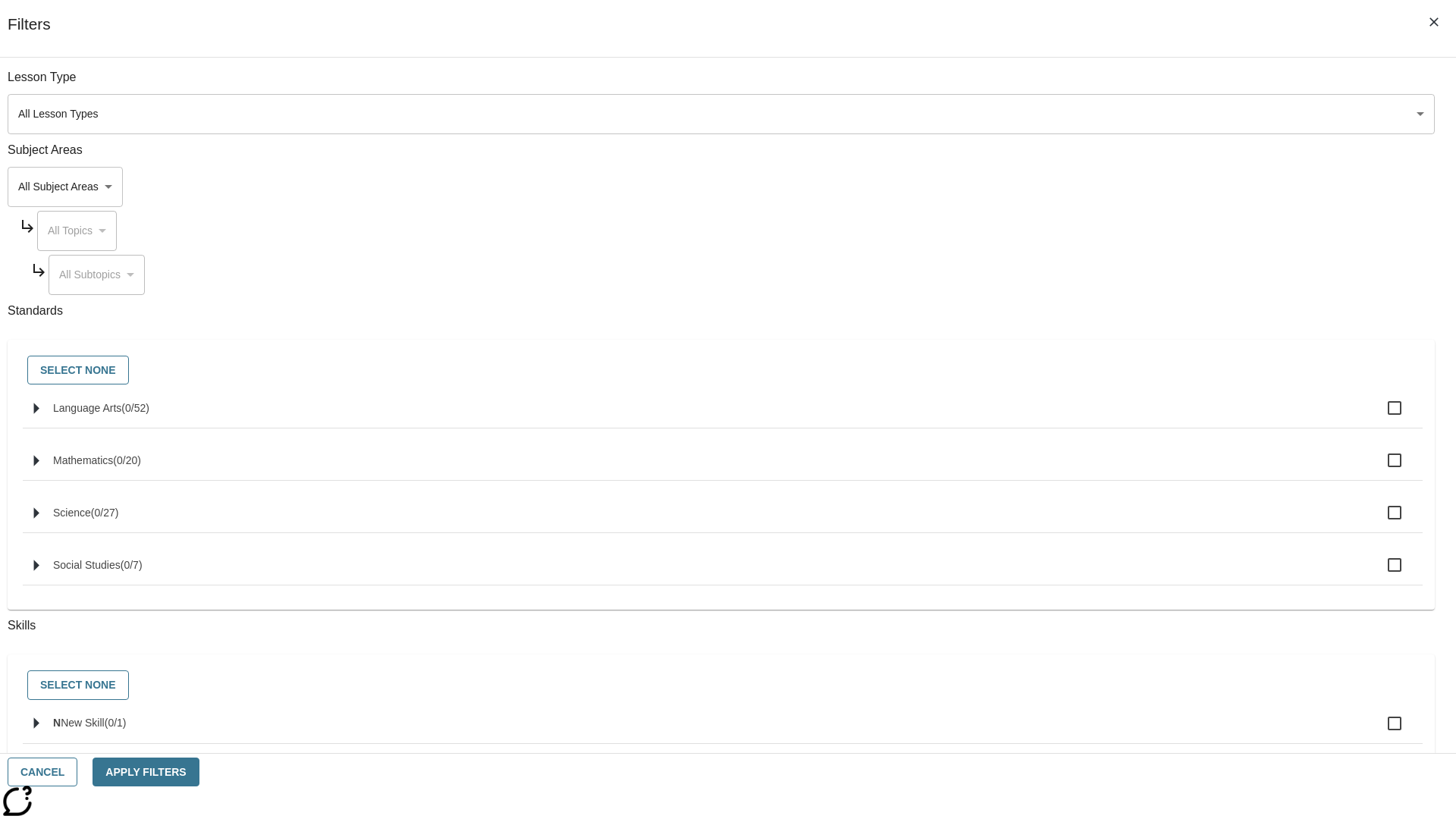
checkbox input "true"
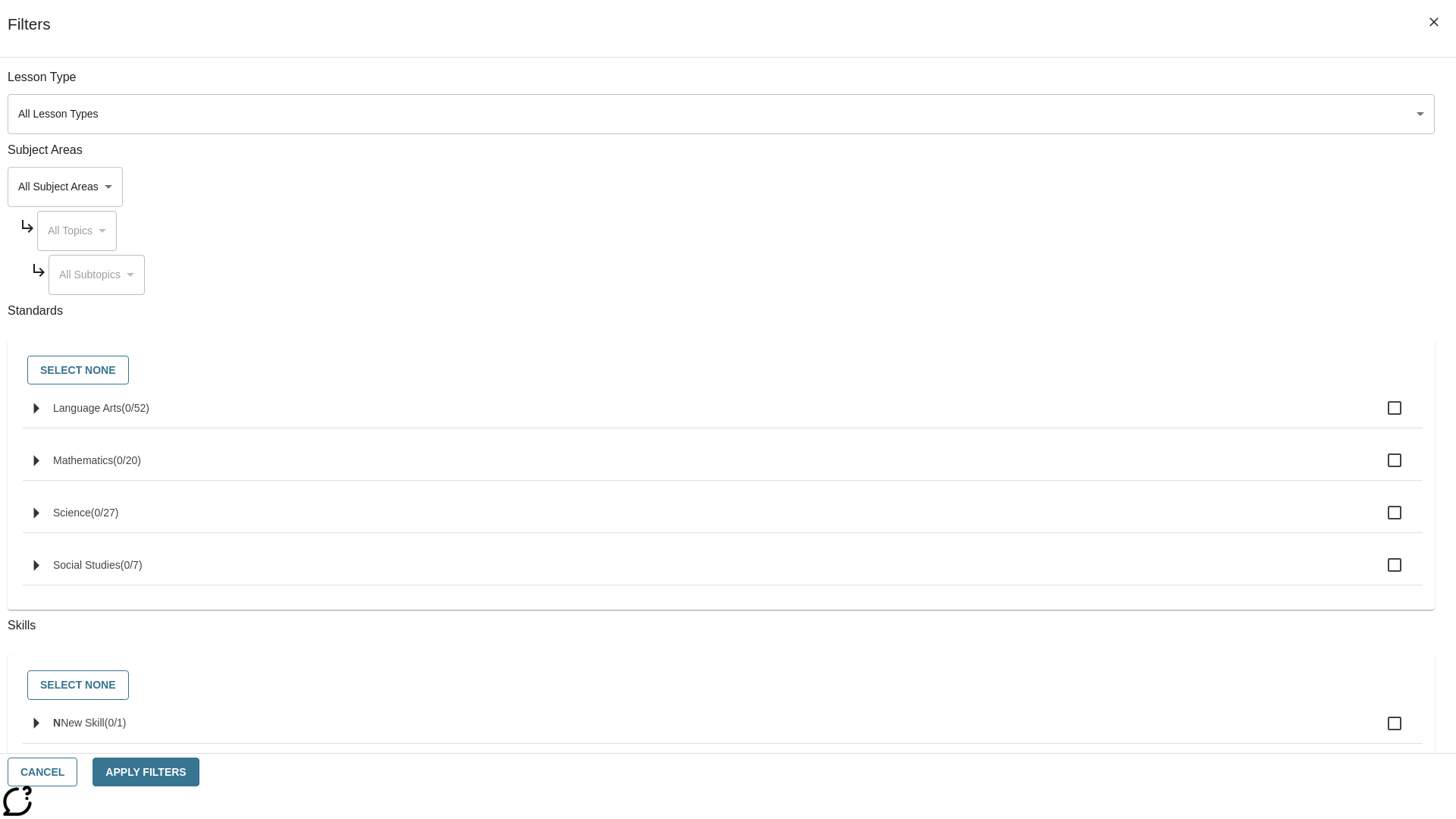
checkbox input "true"
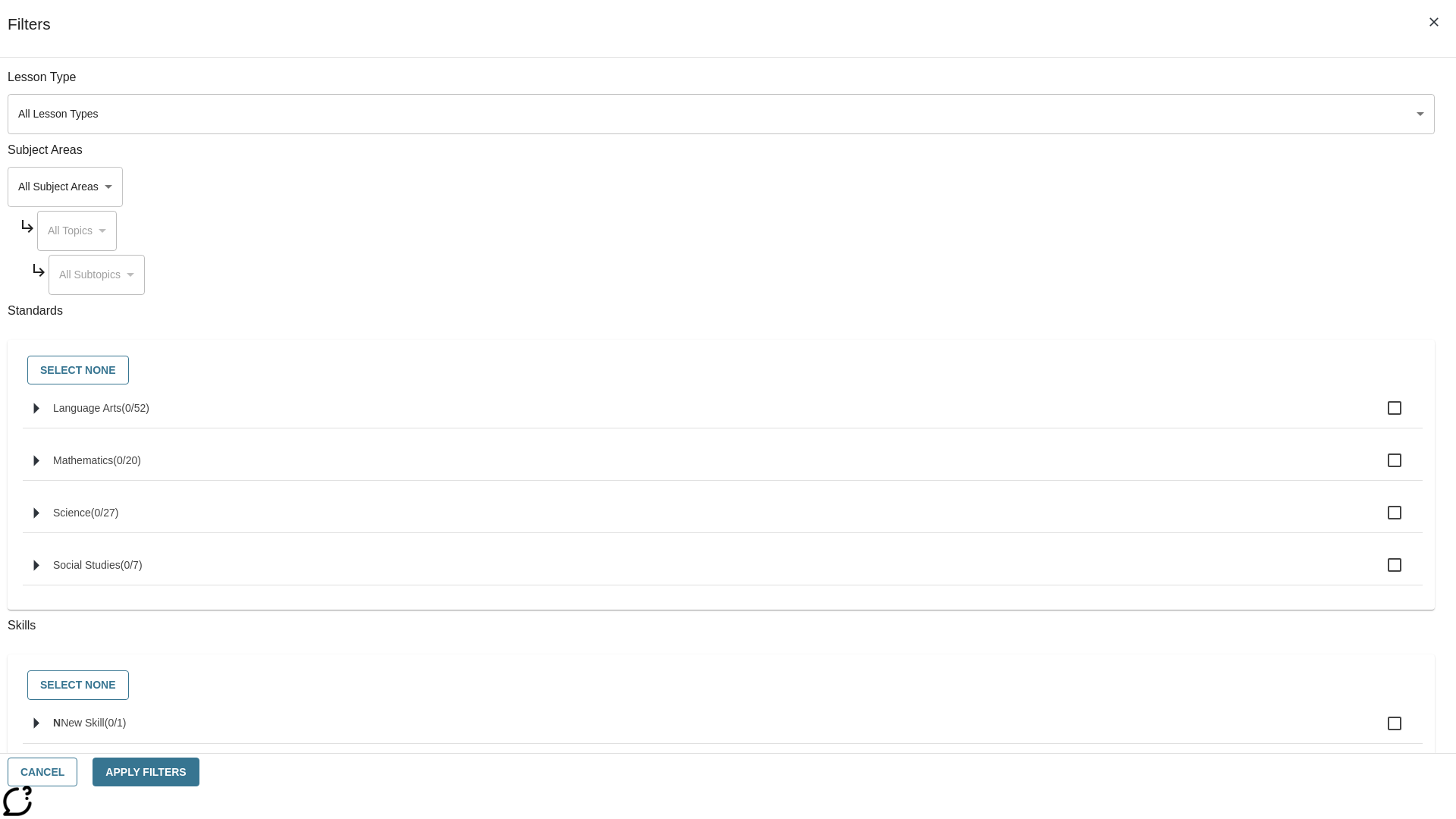
checkbox input "true"
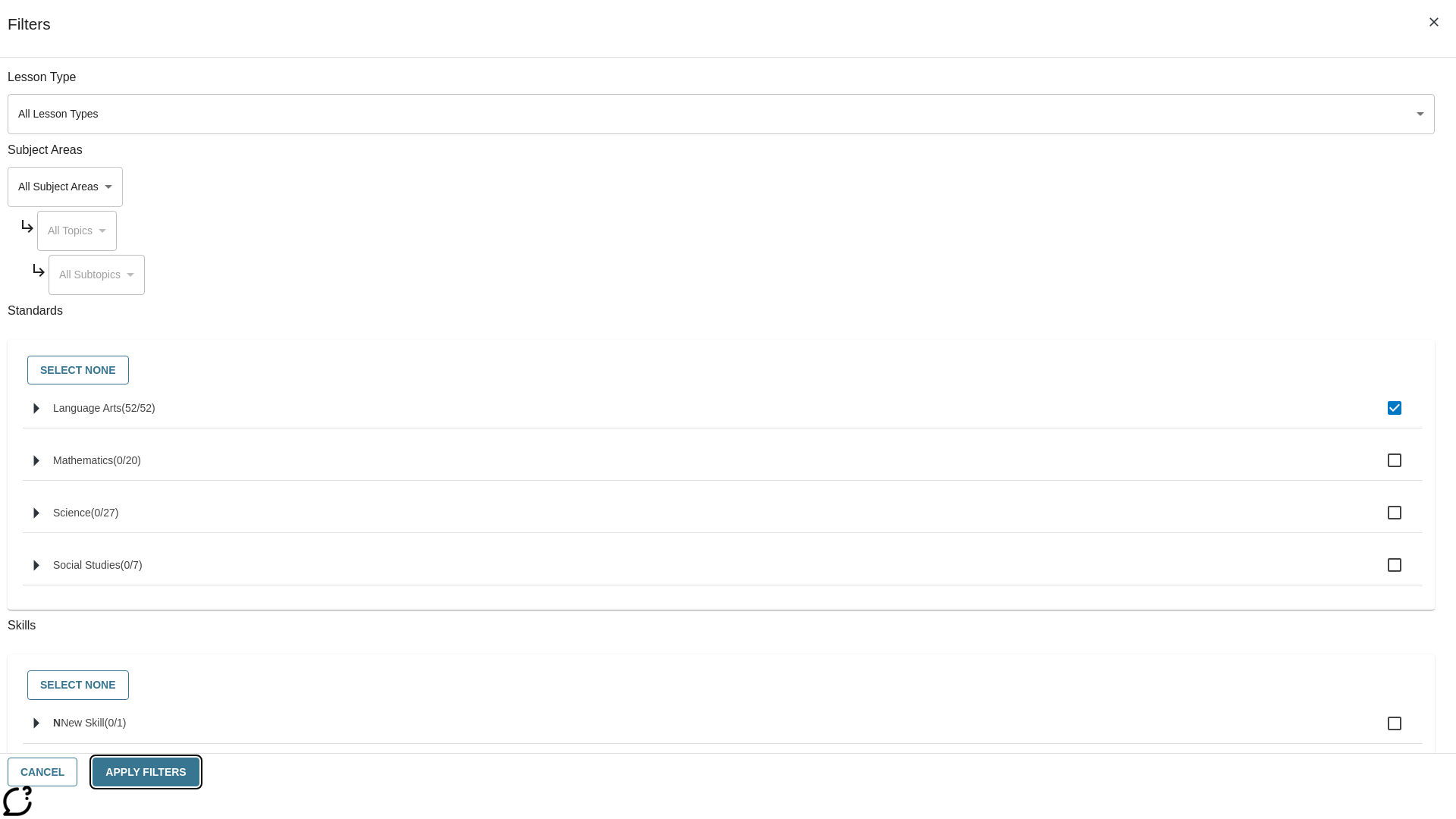
click at [198, 772] on button "Apply Filters" at bounding box center [145, 773] width 106 height 30
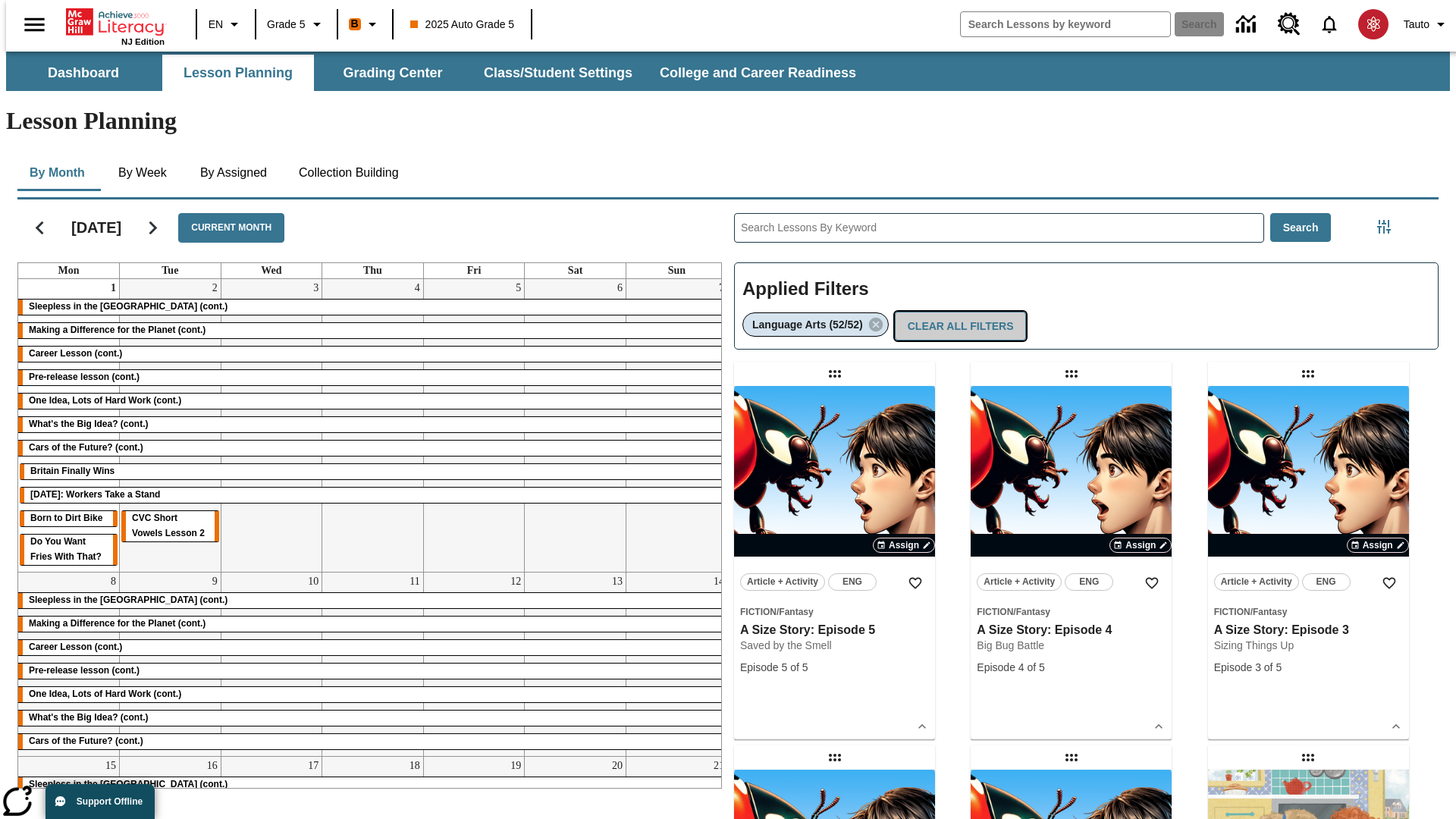
click at [957, 312] on button "Clear All Filters" at bounding box center [961, 326] width 132 height 30
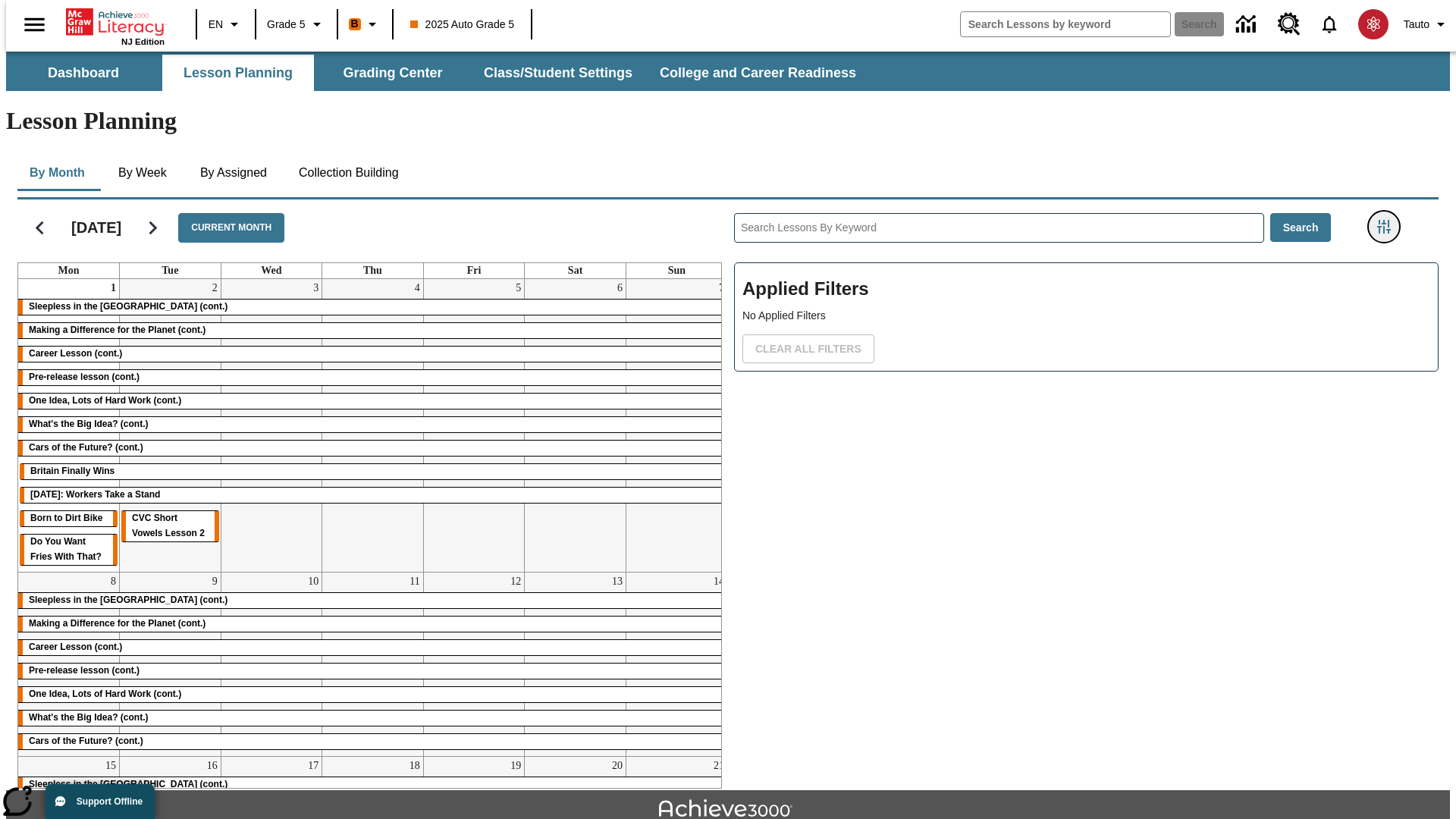
click at [1388, 220] on icon "Filters Side menu" at bounding box center [1384, 226] width 14 height 14
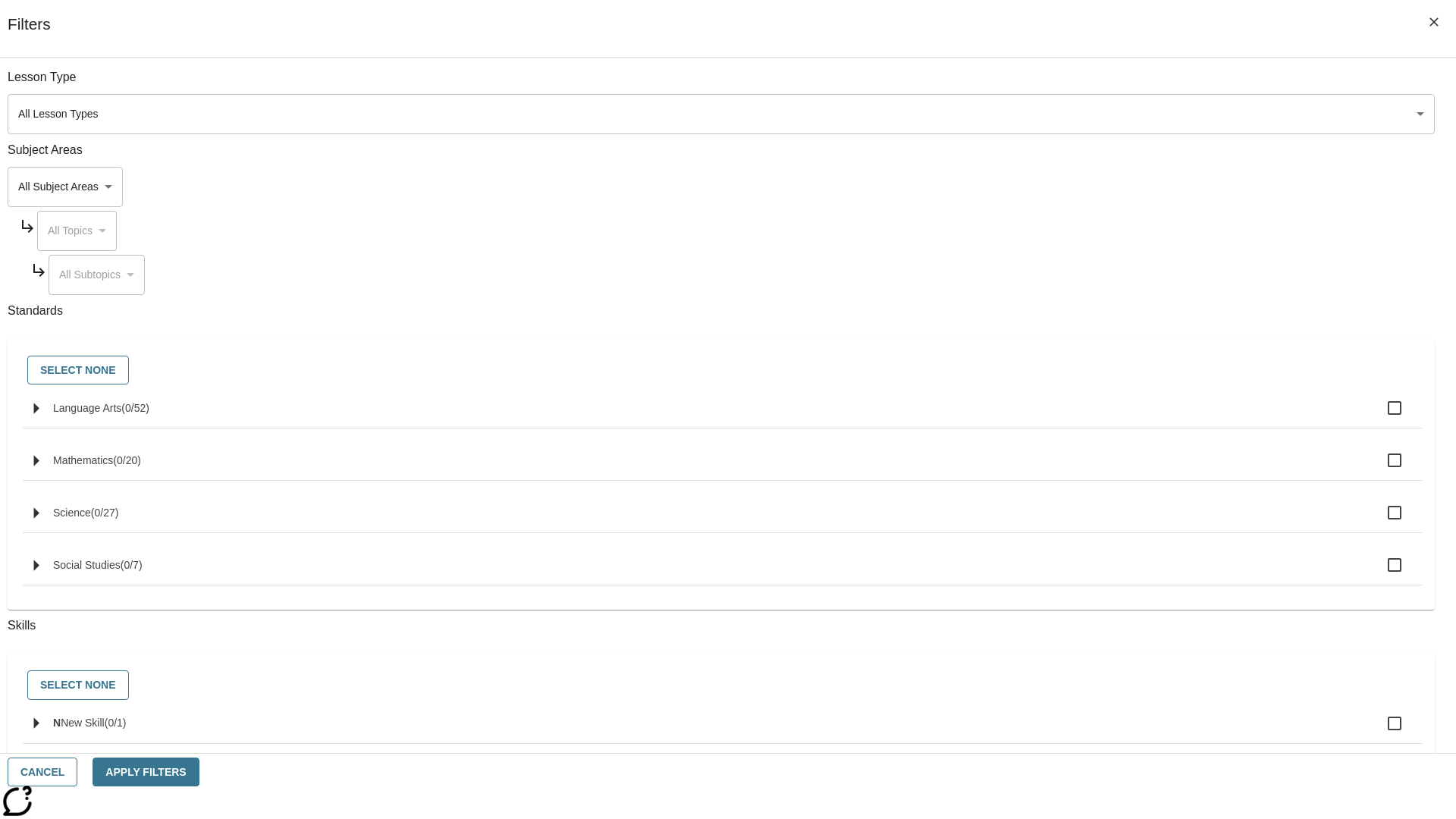
click at [1093, 733] on label "N New Skill ( 0 / 1 )" at bounding box center [732, 723] width 1357 height 32
click at [1378, 733] on input "N New Skill ( 0 / 1 )" at bounding box center [1394, 723] width 32 height 32
checkbox input "true"
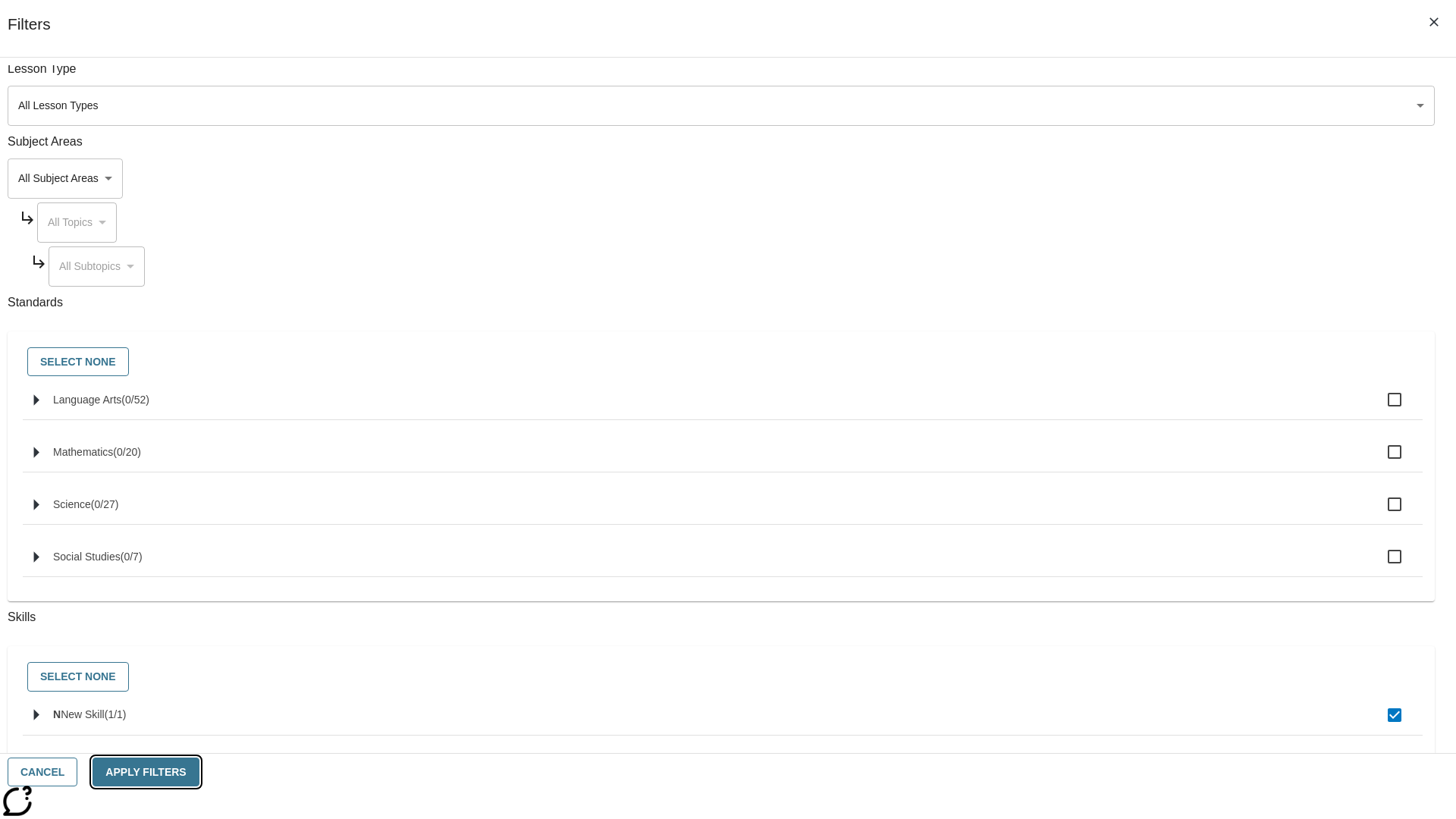
click at [198, 772] on button "Apply Filters" at bounding box center [145, 773] width 106 height 30
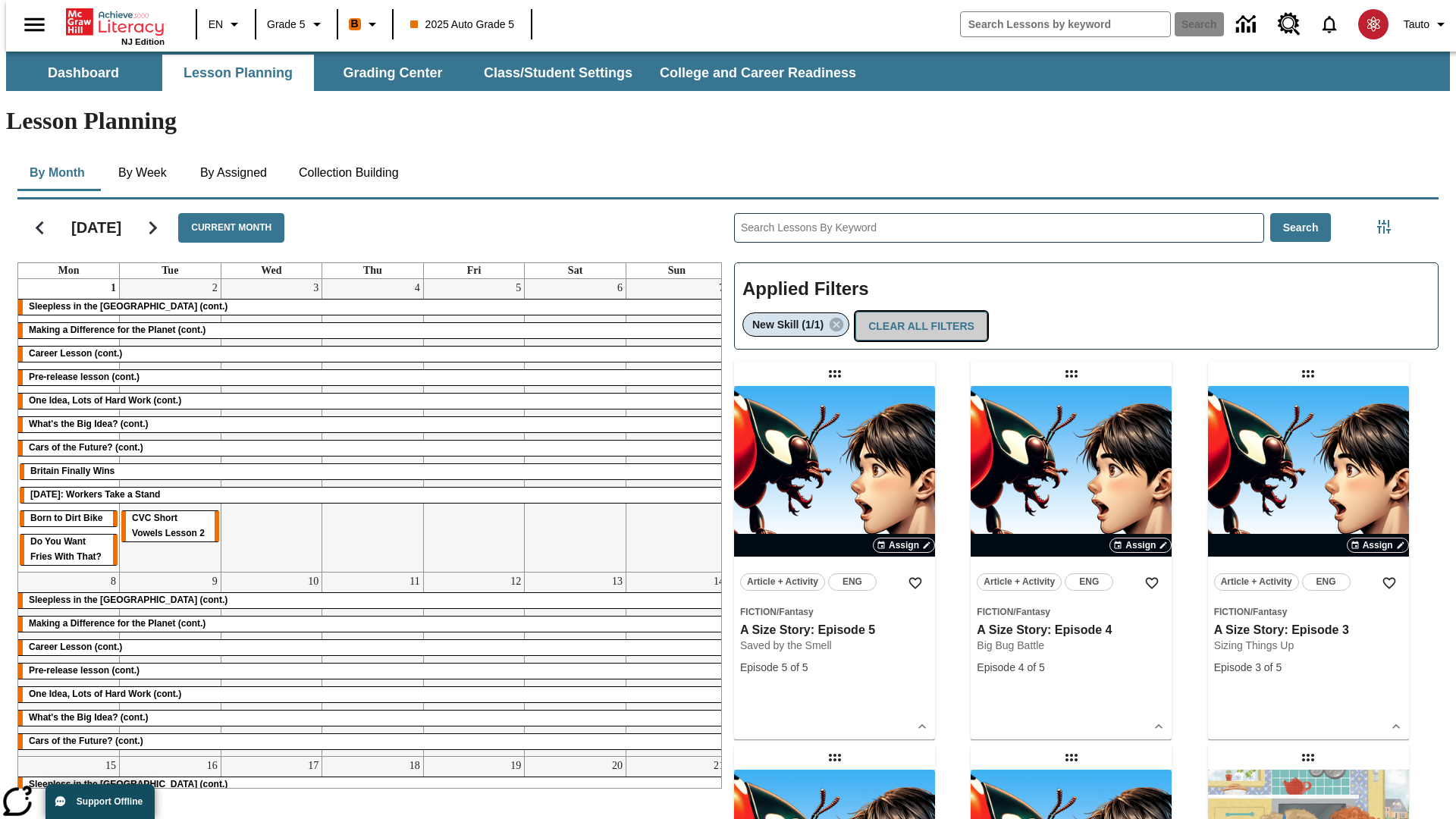
click at [917, 312] on button "Clear All Filters" at bounding box center [922, 326] width 132 height 30
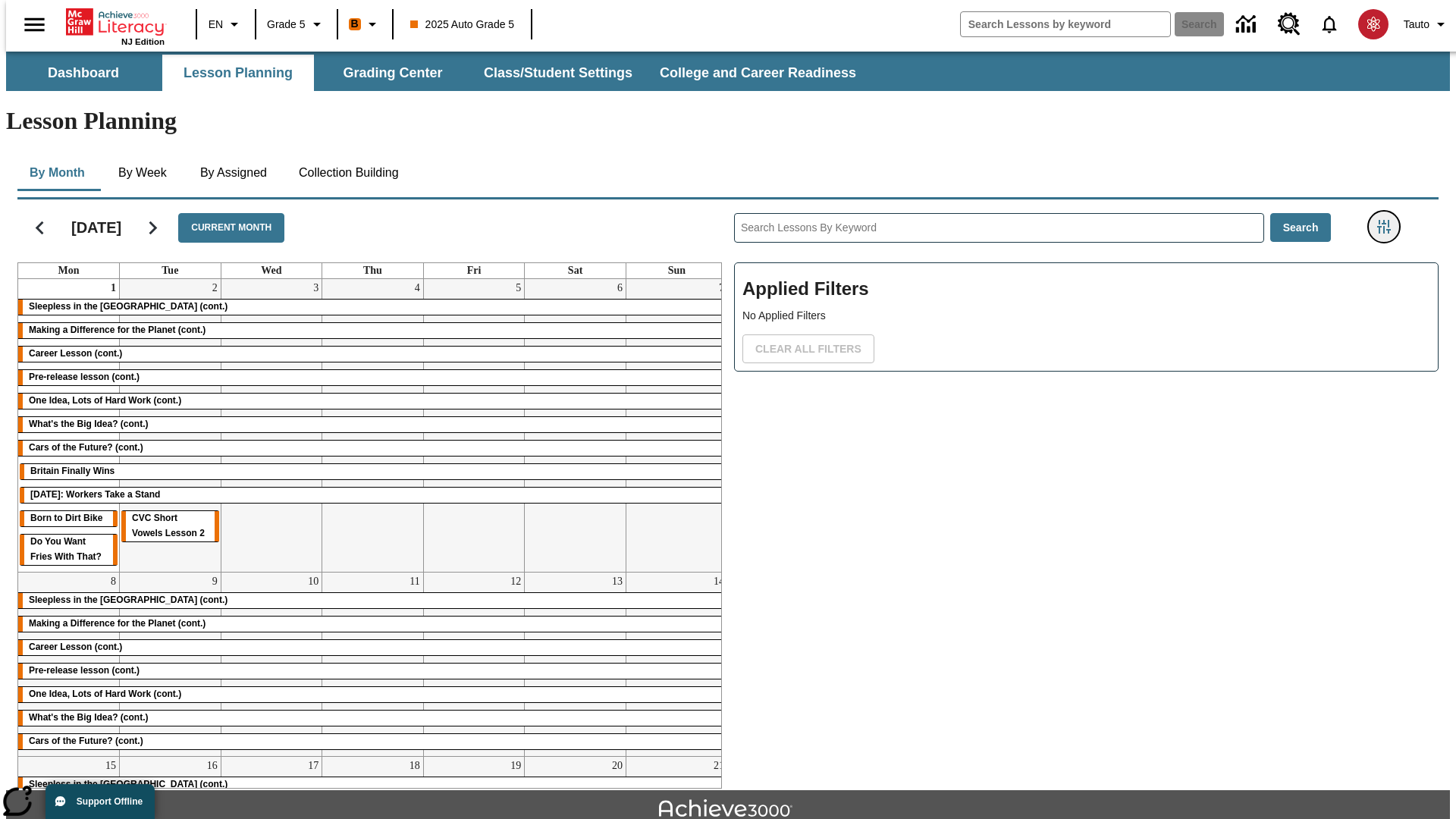
click at [1388, 220] on icon "Filters Side menu" at bounding box center [1384, 226] width 14 height 14
